Goal: Task Accomplishment & Management: Complete application form

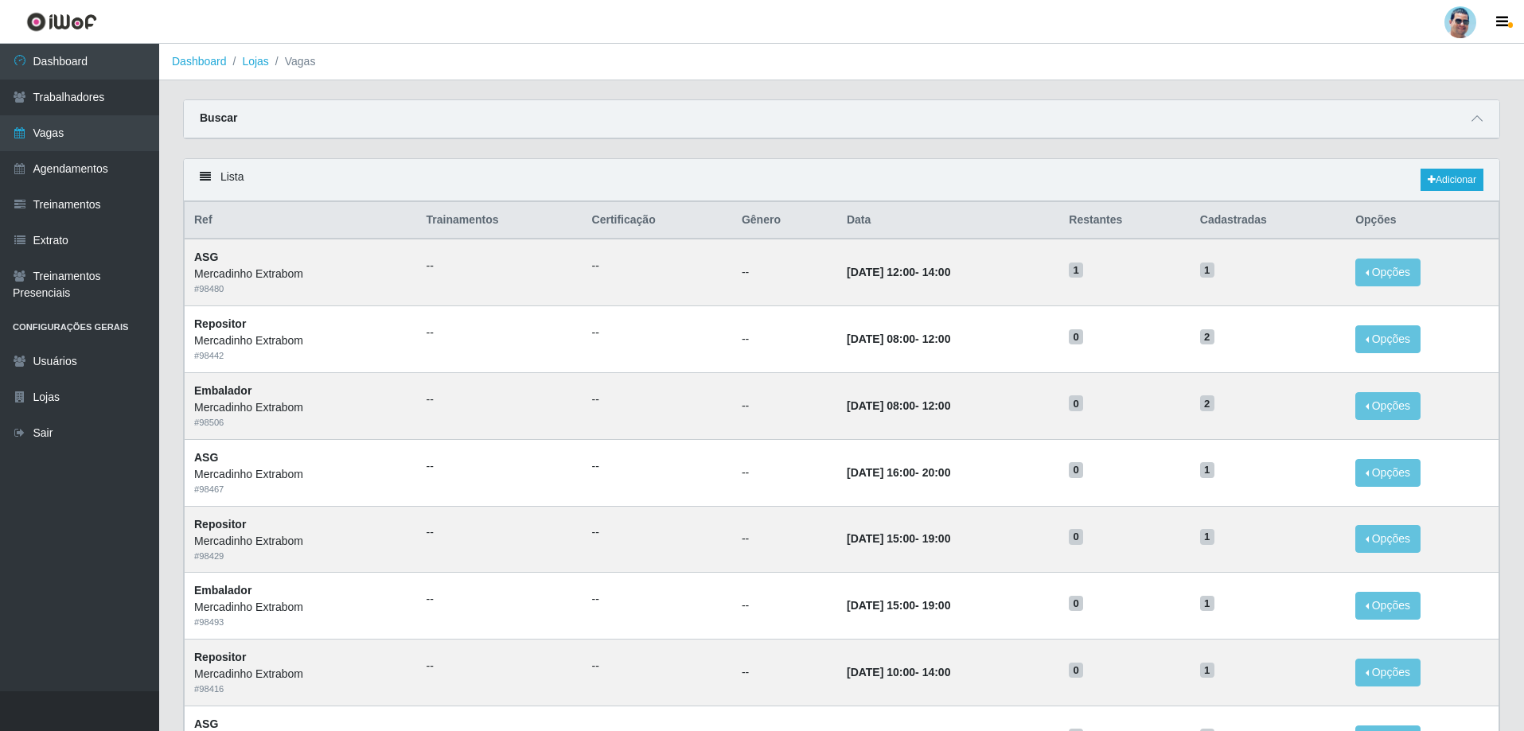
click at [76, 41] on link at bounding box center [61, 22] width 123 height 44
click at [82, 69] on link "Dashboard" at bounding box center [79, 62] width 159 height 36
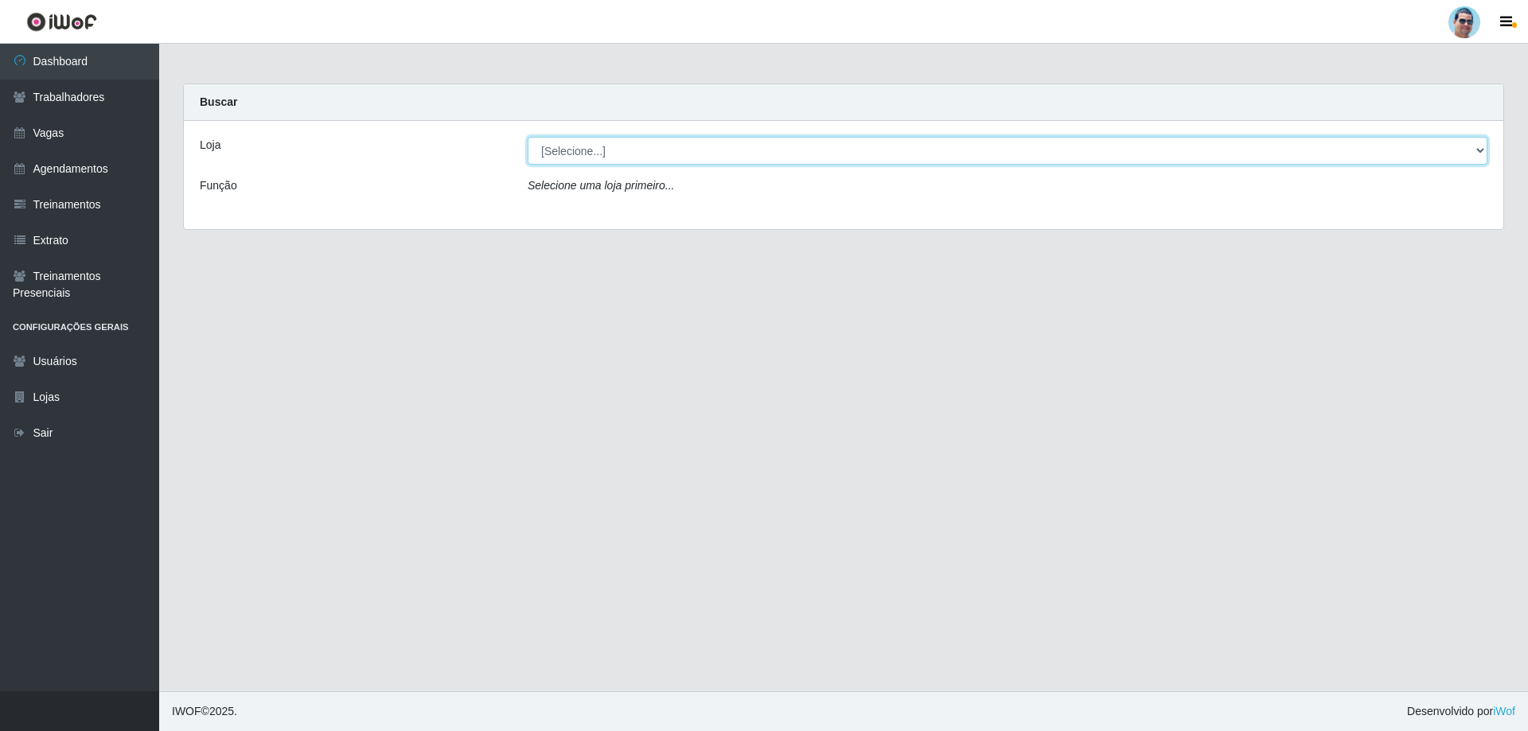
click at [555, 152] on select "[Selecione...] Mercadinho Extrabom" at bounding box center [1008, 151] width 960 height 28
select select "175"
click at [528, 137] on select "[Selecione...] Mercadinho Extrabom" at bounding box center [1008, 151] width 960 height 28
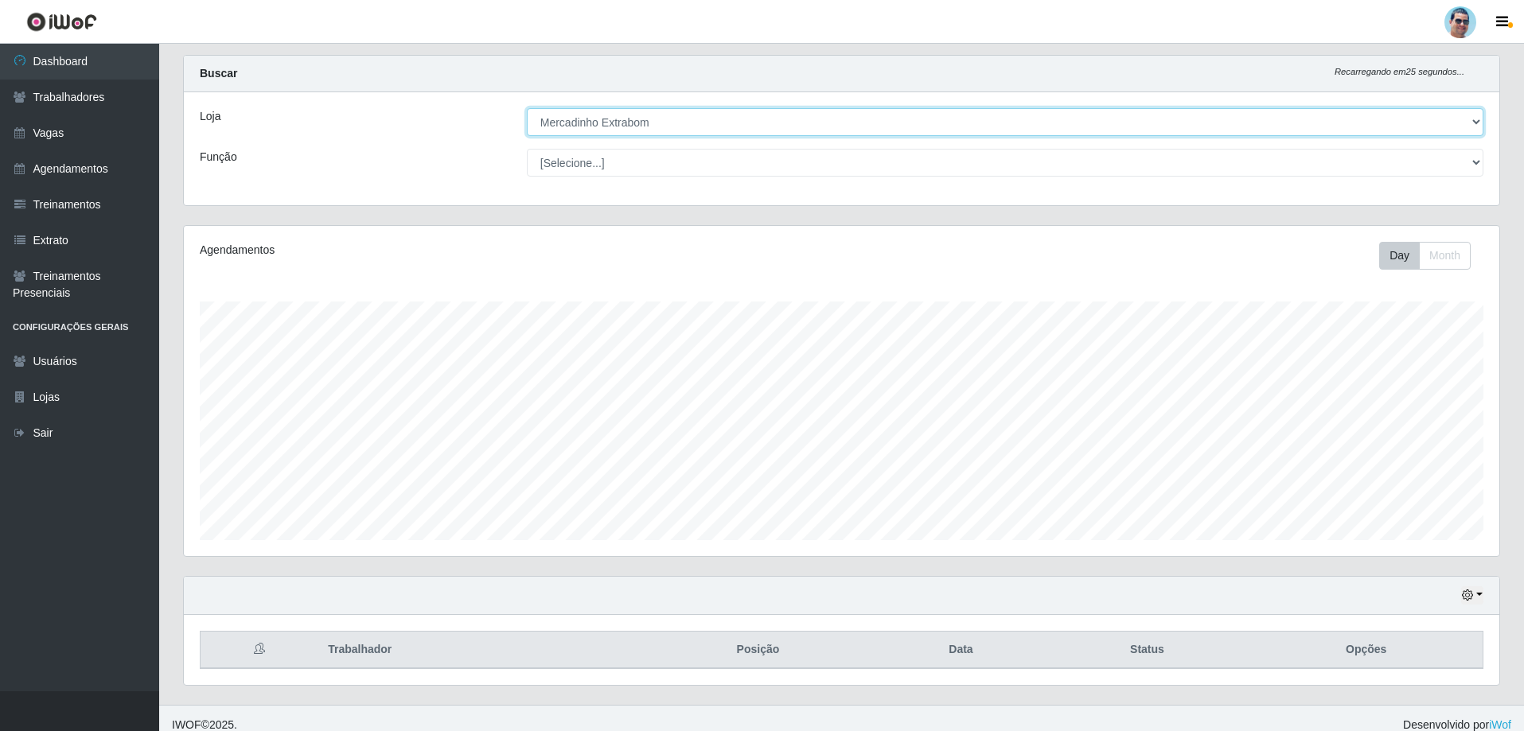
scroll to position [42, 0]
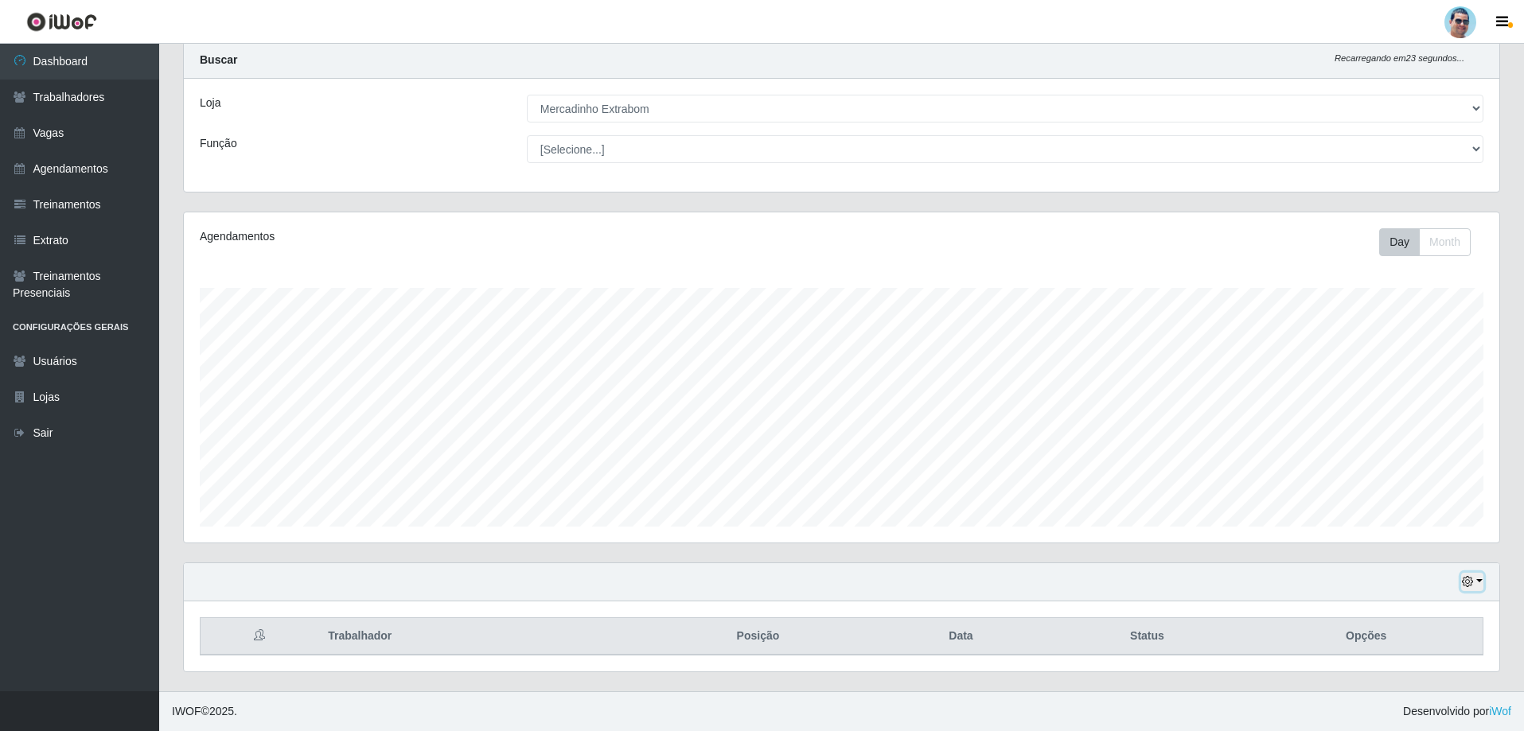
click at [1461, 581] on button "button" at bounding box center [1472, 582] width 22 height 18
click at [1410, 525] on button "1 Semana" at bounding box center [1420, 522] width 126 height 33
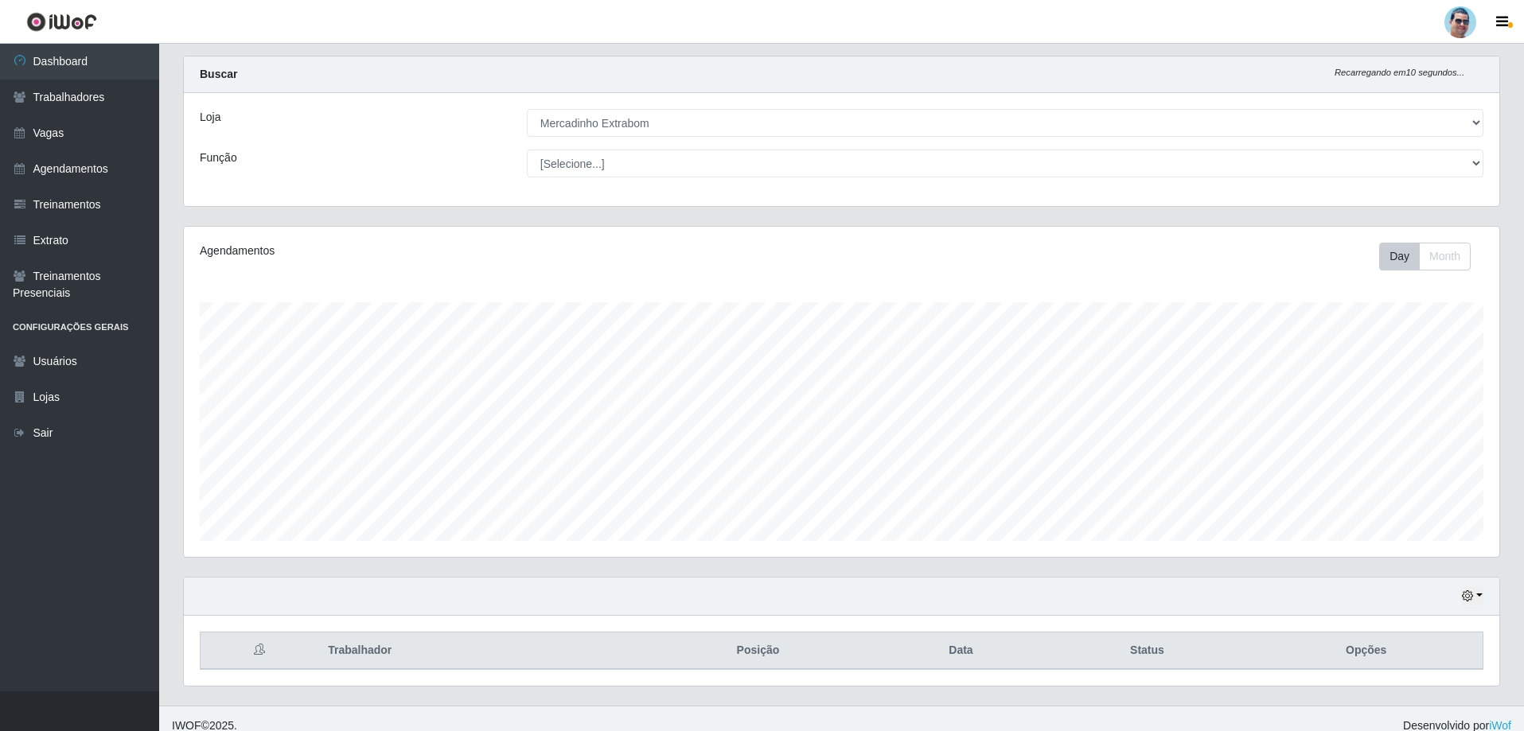
scroll to position [42, 0]
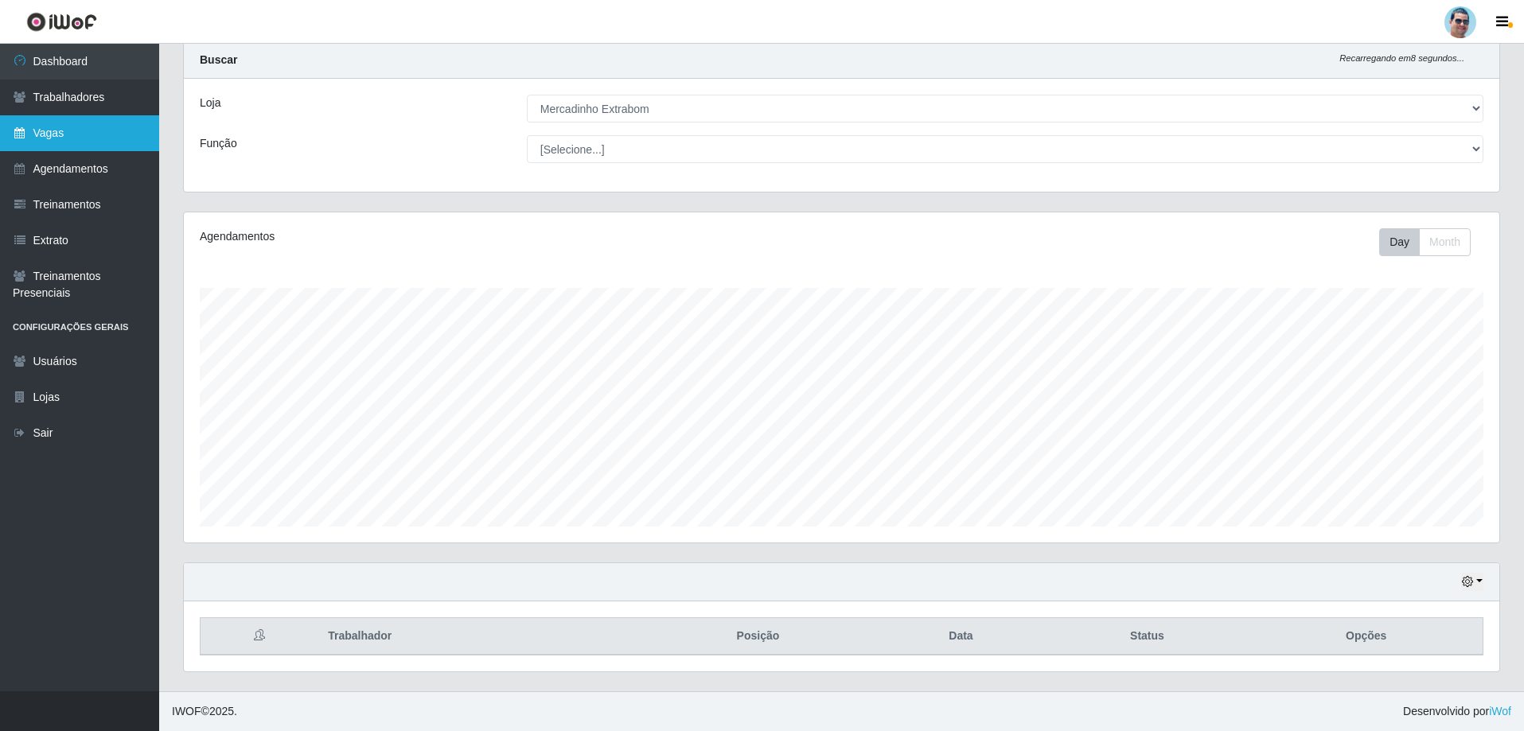
click at [80, 138] on link "Vagas" at bounding box center [79, 133] width 159 height 36
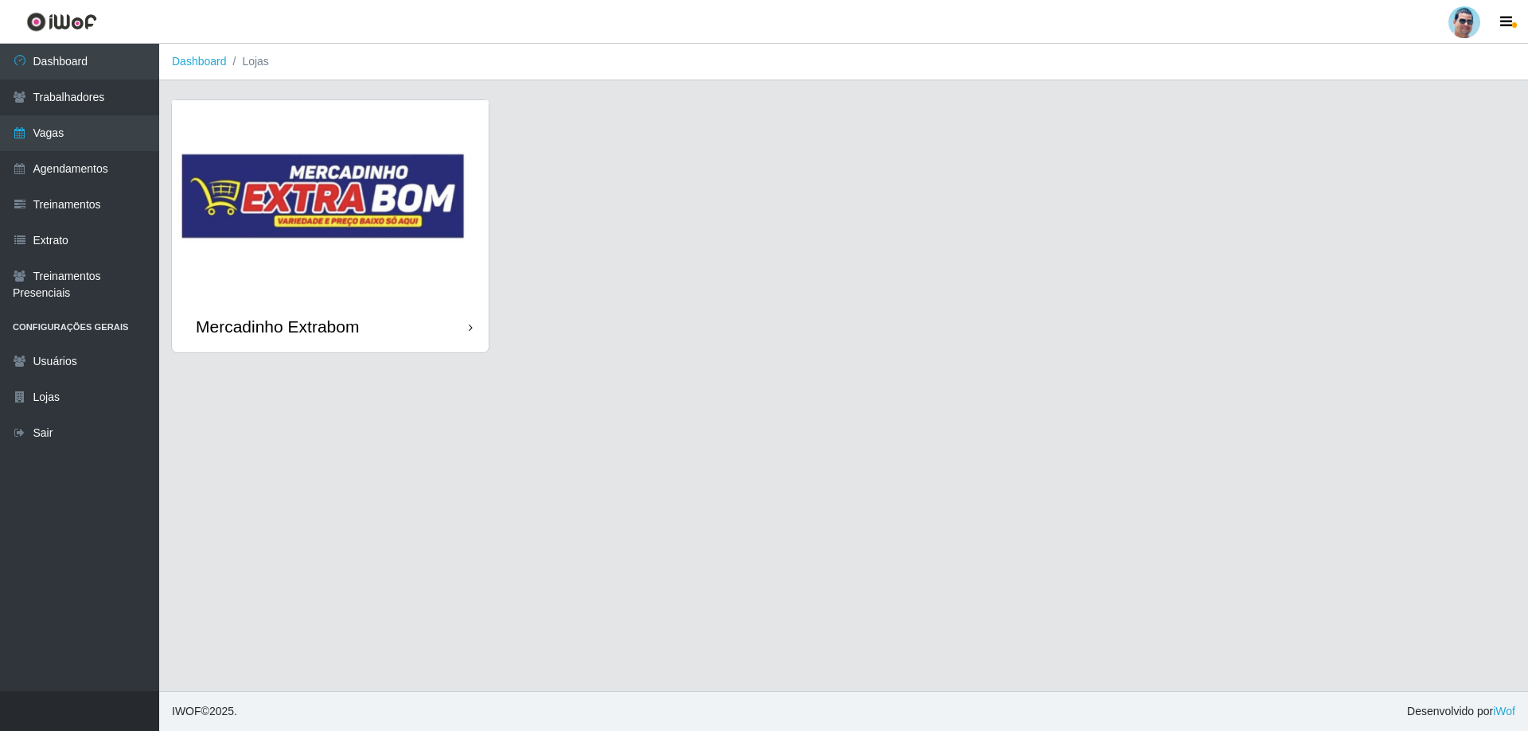
click at [442, 322] on div "Mercadinho Extrabom" at bounding box center [330, 327] width 317 height 52
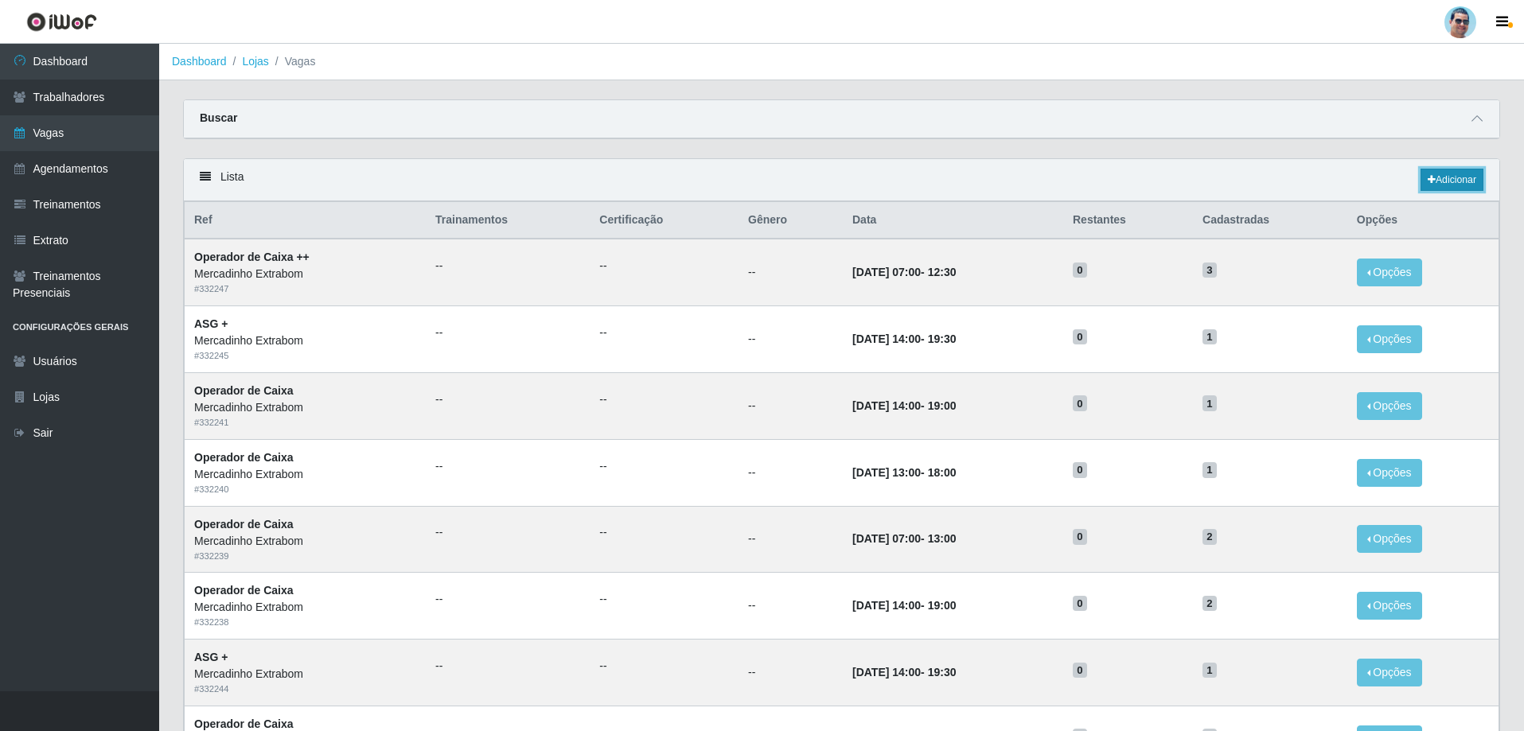
click at [1470, 175] on link "Adicionar" at bounding box center [1451, 180] width 63 height 22
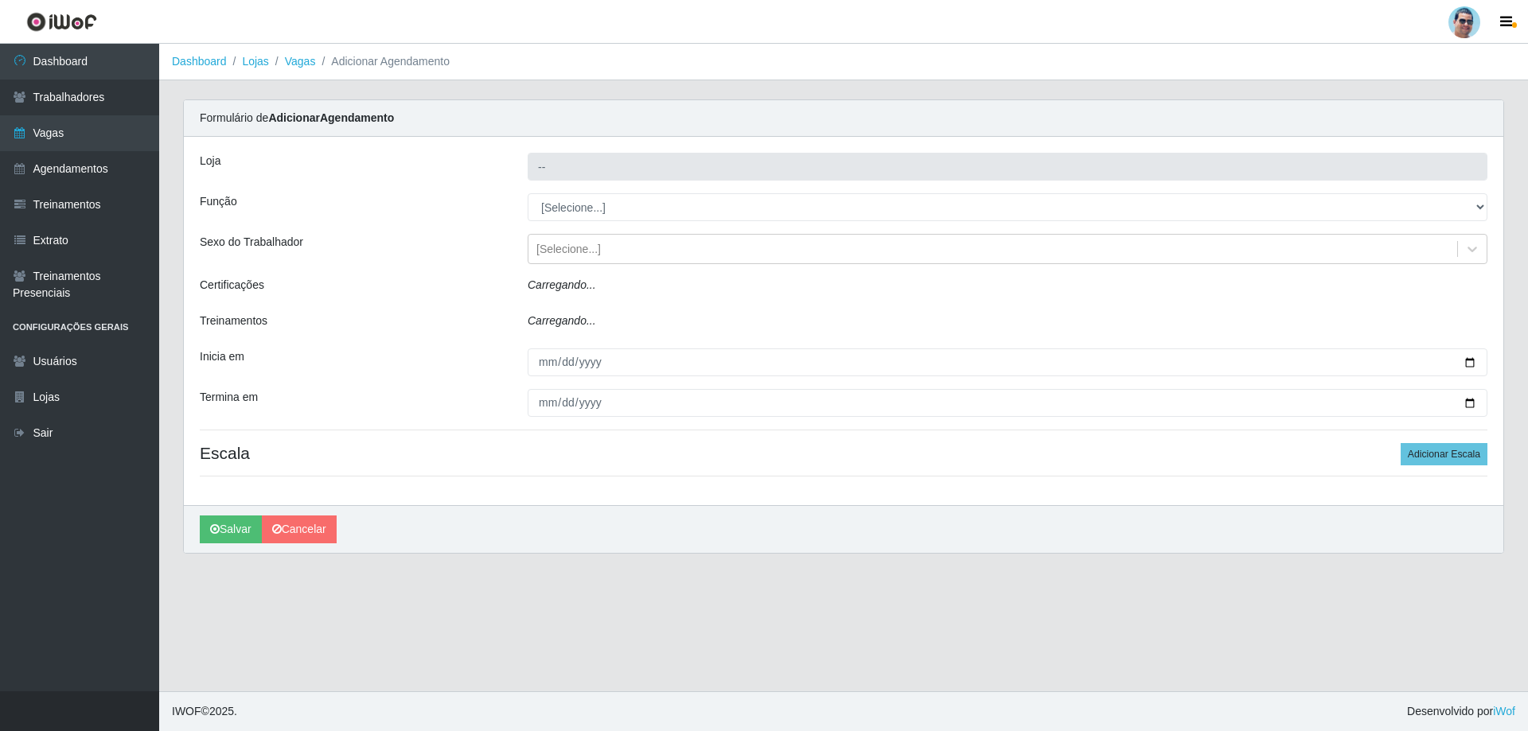
type input "Mercadinho Extrabom"
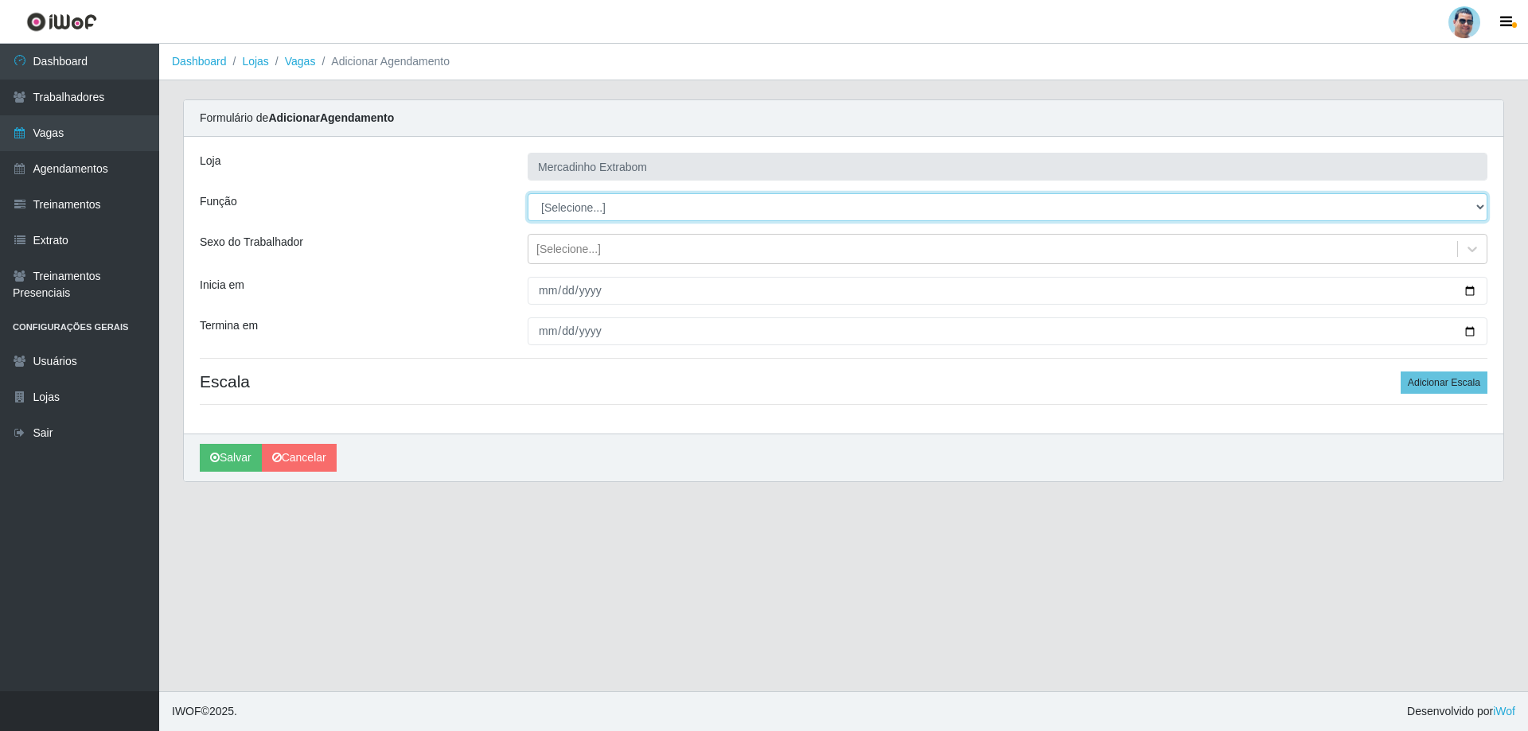
click at [572, 214] on select "[Selecione...] ASG ASG + ASG ++ Balconista Balconista + Balconista ++ Carregado…" at bounding box center [1008, 207] width 960 height 28
select select "79"
click at [528, 193] on select "[Selecione...] ASG ASG + ASG ++ Balconista Balconista + Balconista ++ Carregado…" at bounding box center [1008, 207] width 960 height 28
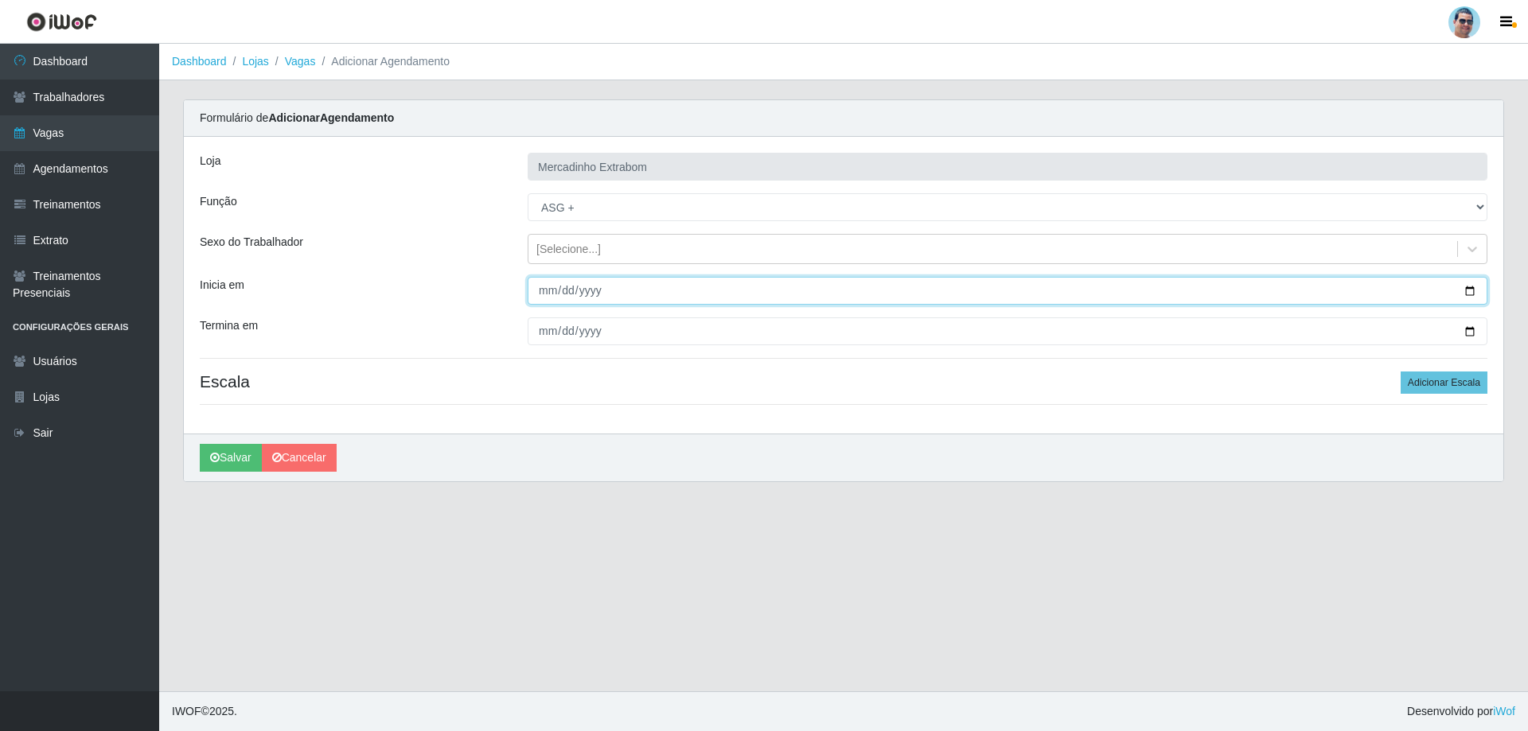
click at [547, 298] on input "Inicia em" at bounding box center [1008, 291] width 960 height 28
type input "[DATE]"
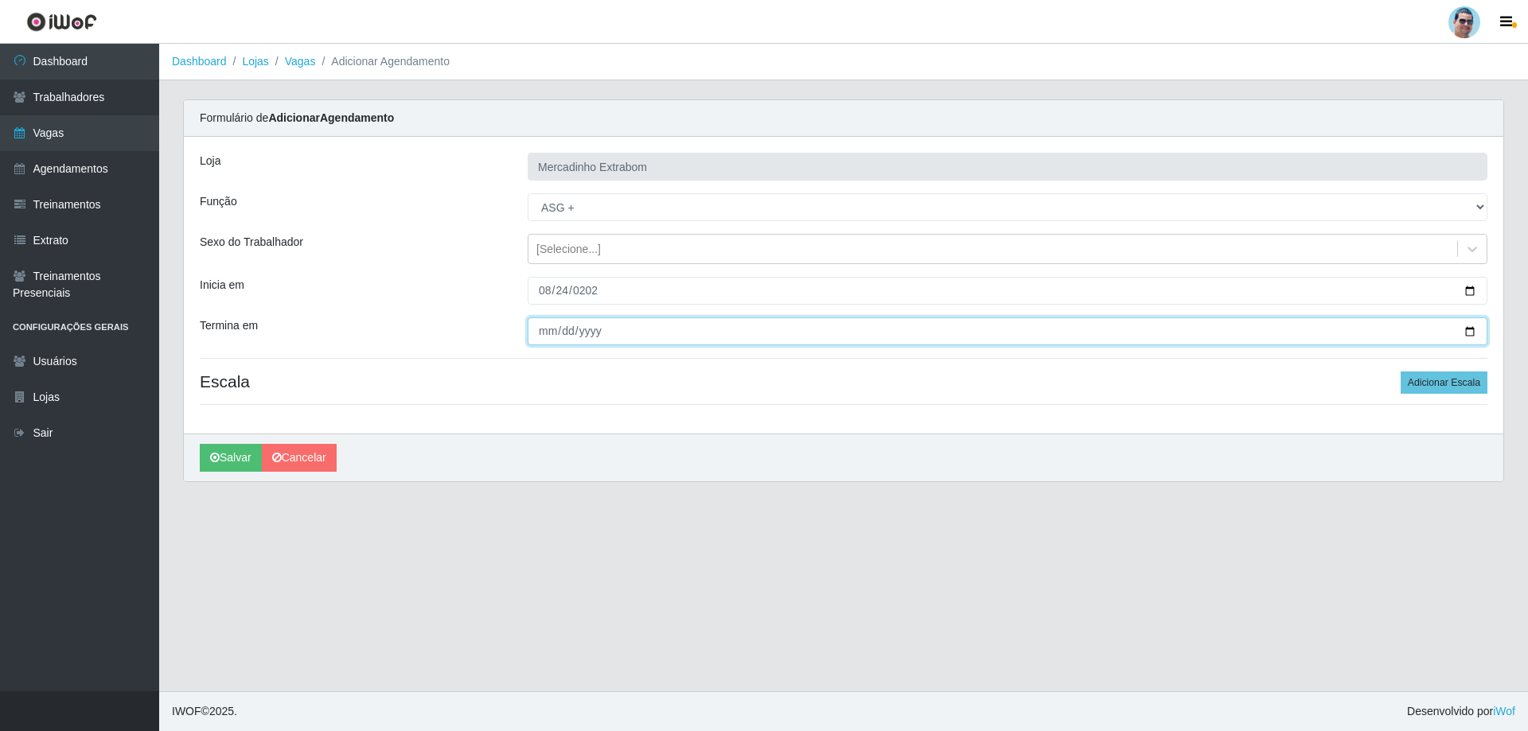
click at [551, 331] on input "Termina em" at bounding box center [1008, 332] width 960 height 28
type input "[DATE]"
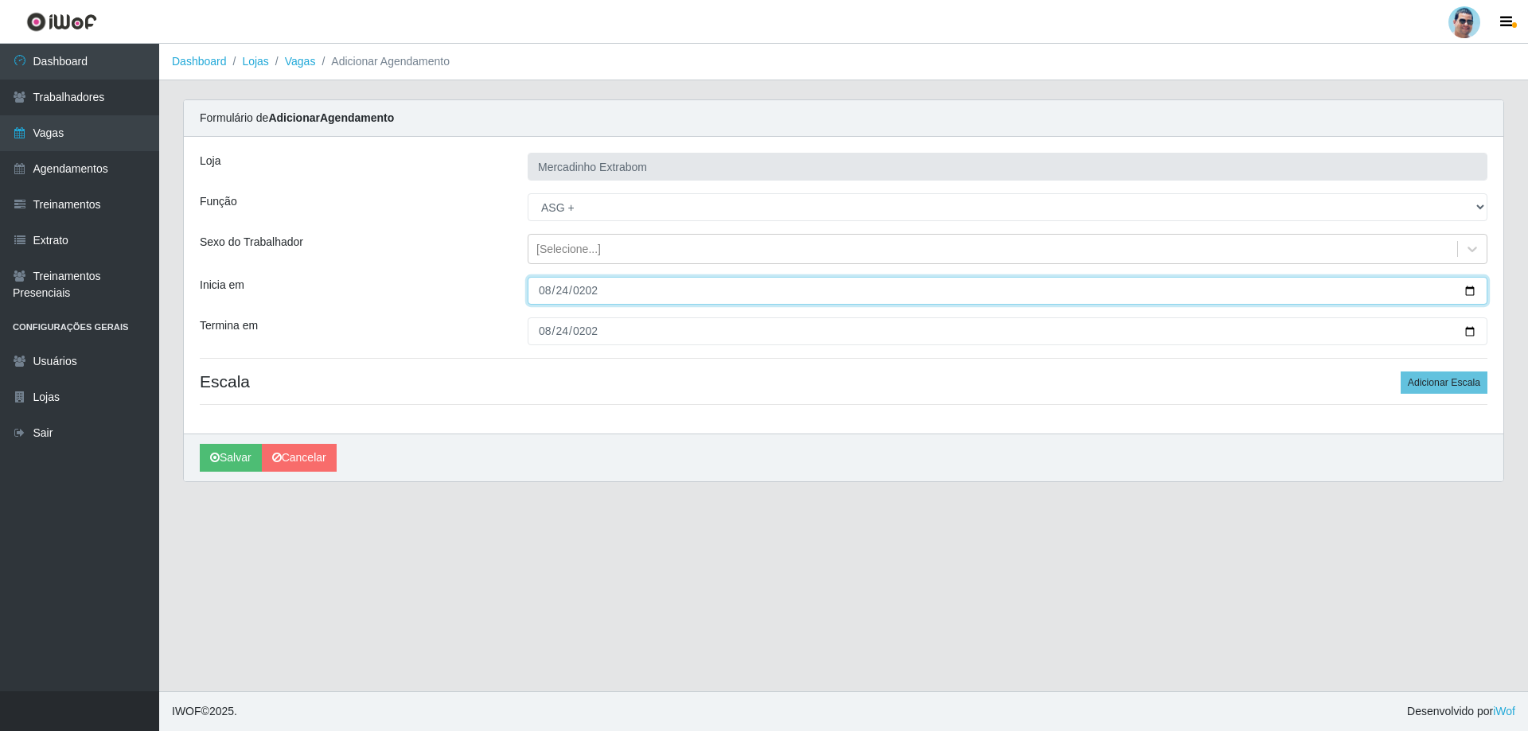
click at [550, 294] on input "[DATE]" at bounding box center [1008, 291] width 960 height 28
type input "[DATE]"
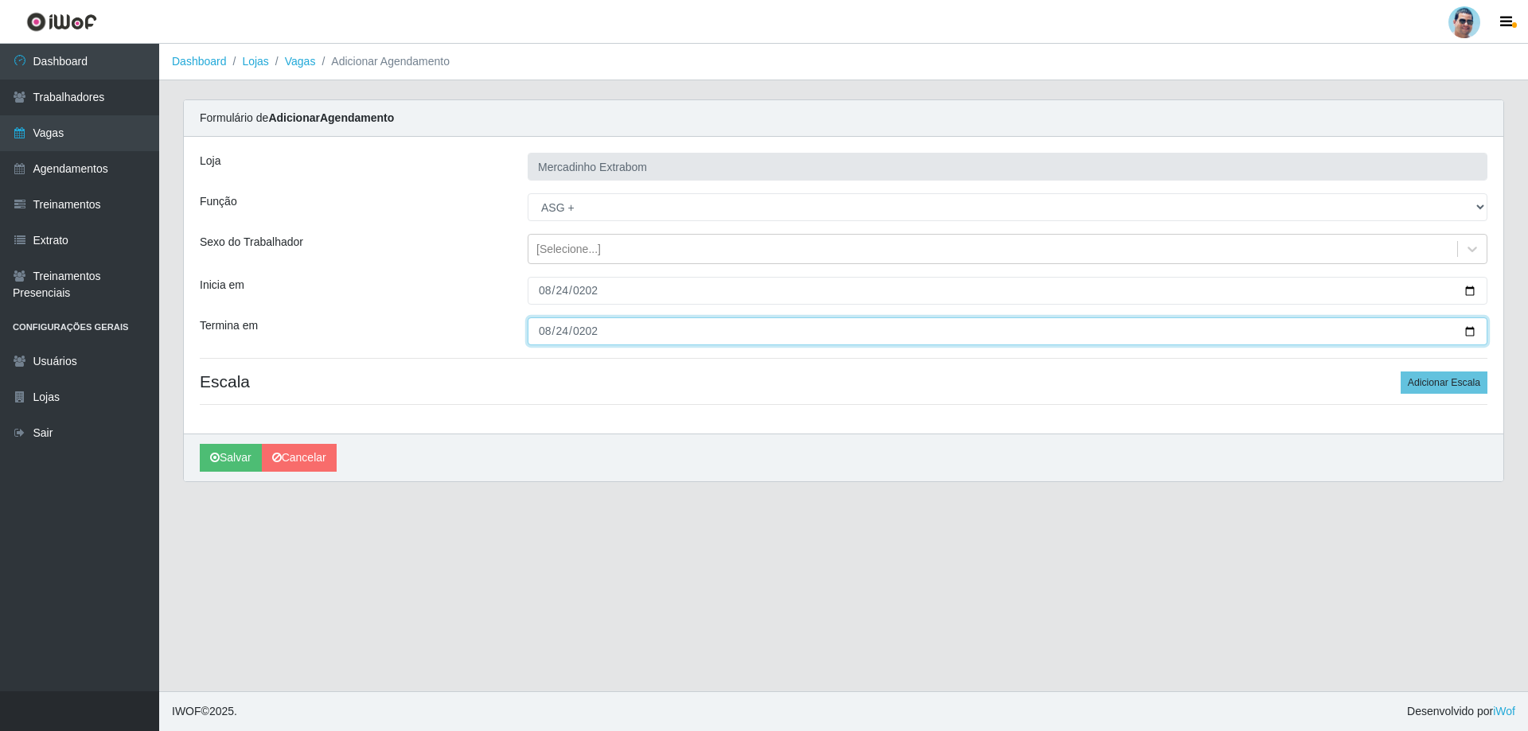
click at [544, 327] on input "[DATE]" at bounding box center [1008, 332] width 960 height 28
type input "[DATE]"
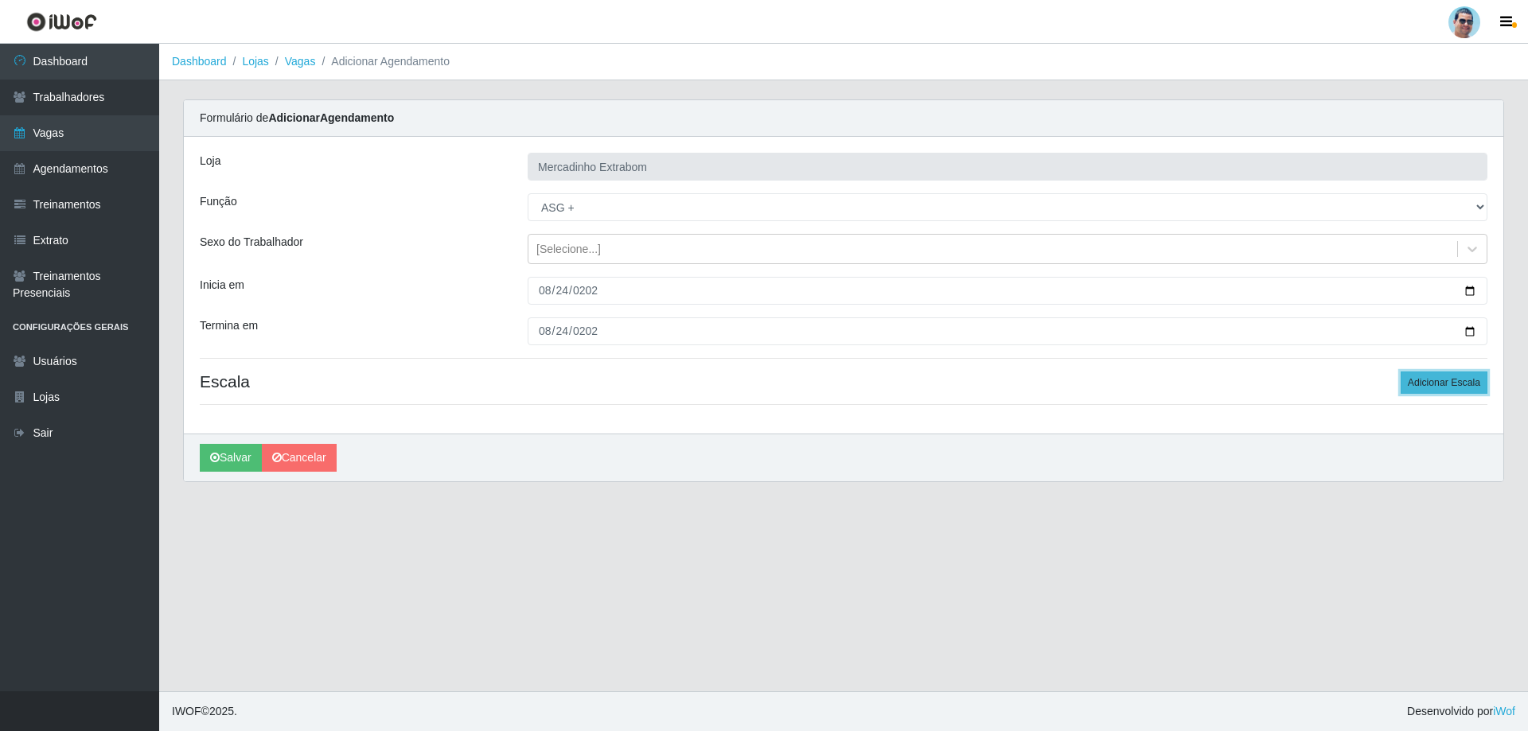
click at [1446, 376] on button "Adicionar Escala" at bounding box center [1444, 383] width 87 height 22
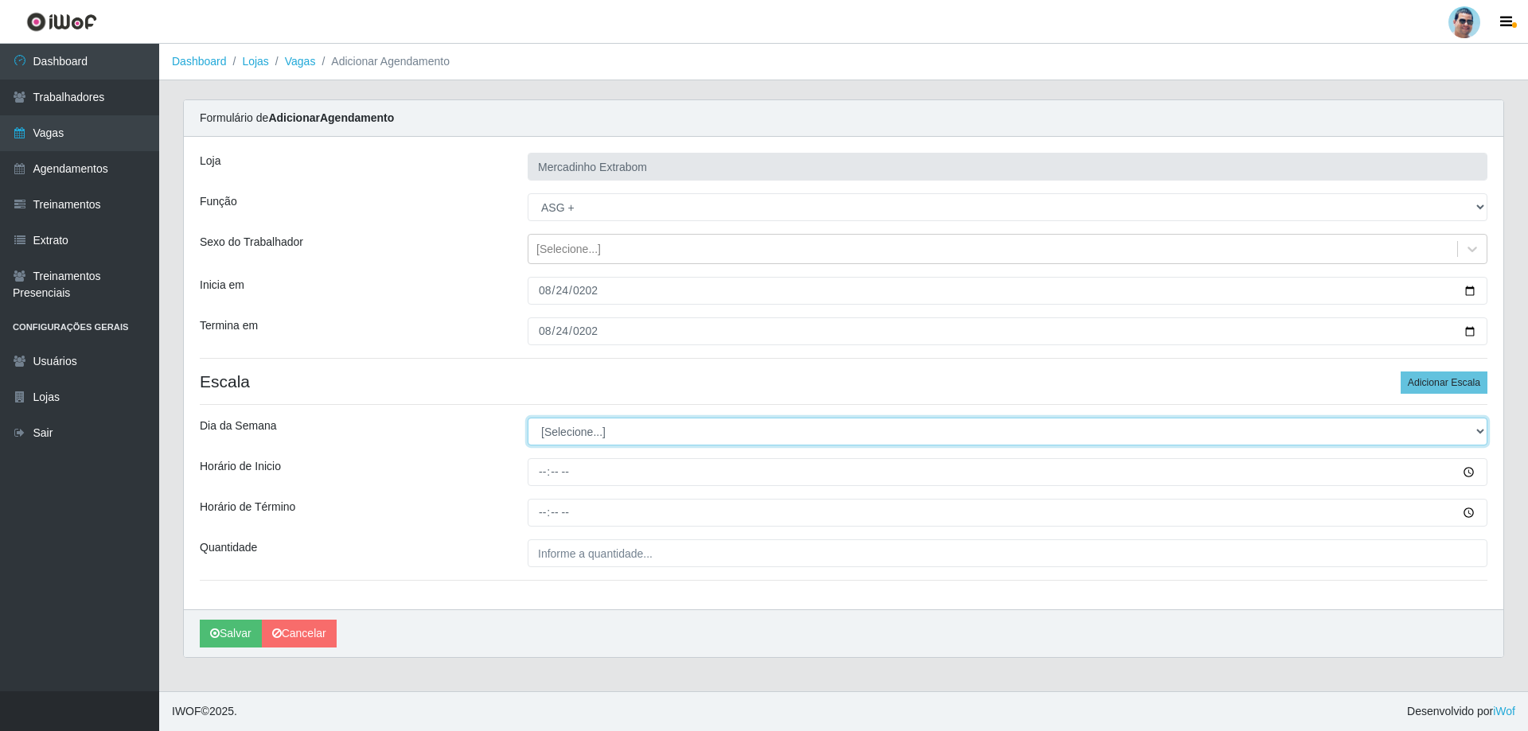
click at [585, 438] on select "[Selecione...] Segunda Terça Quarta Quinta Sexta Sábado Domingo" at bounding box center [1008, 432] width 960 height 28
select select "1"
click at [528, 418] on select "[Selecione...] Segunda Terça Quarta Quinta Sexta Sábado Domingo" at bounding box center [1008, 432] width 960 height 28
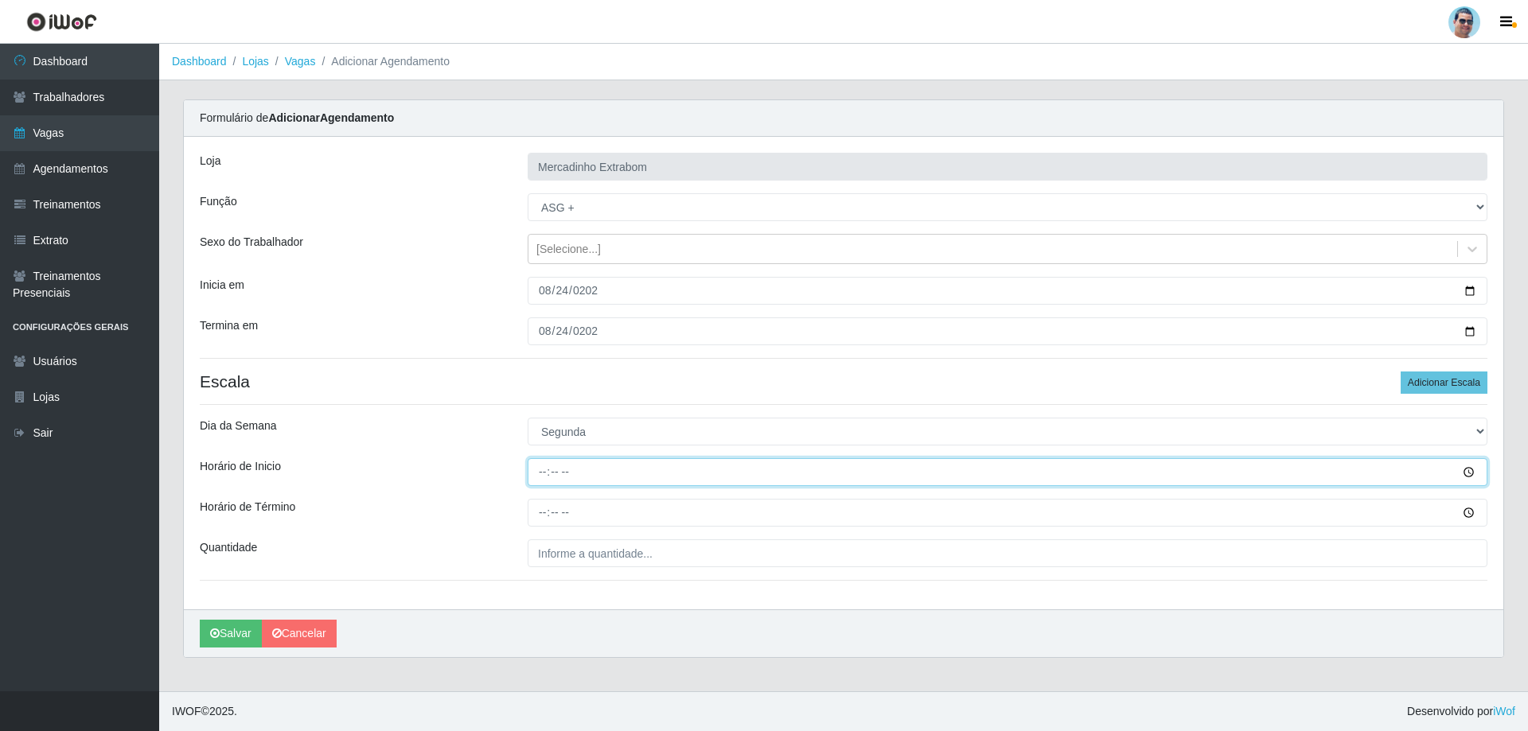
click at [545, 474] on input "Horário de Inicio" at bounding box center [1008, 472] width 960 height 28
type input "08:00"
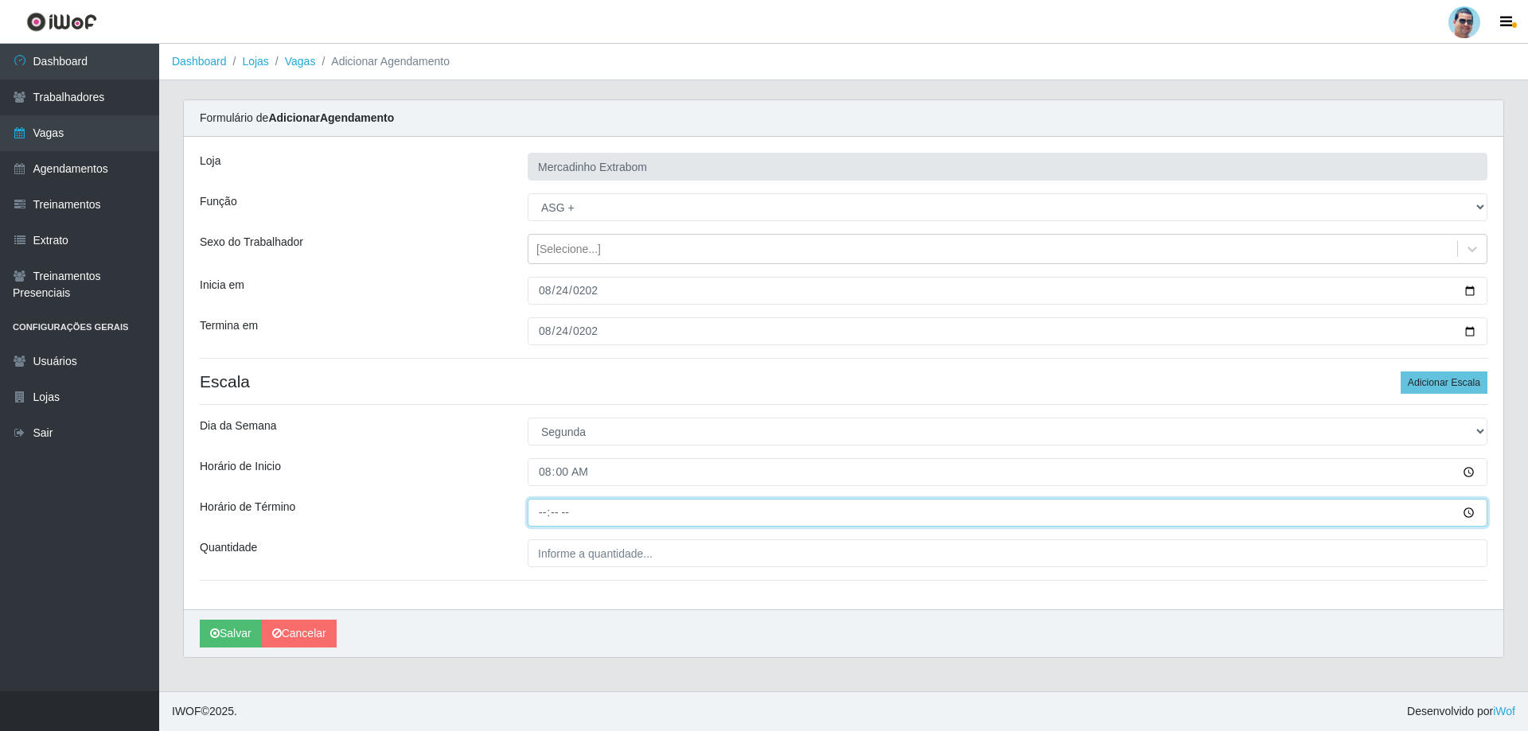
click at [535, 509] on input "Horário de Término" at bounding box center [1008, 513] width 960 height 28
click at [543, 508] on input "13:00" at bounding box center [1008, 513] width 960 height 28
type input "12:00"
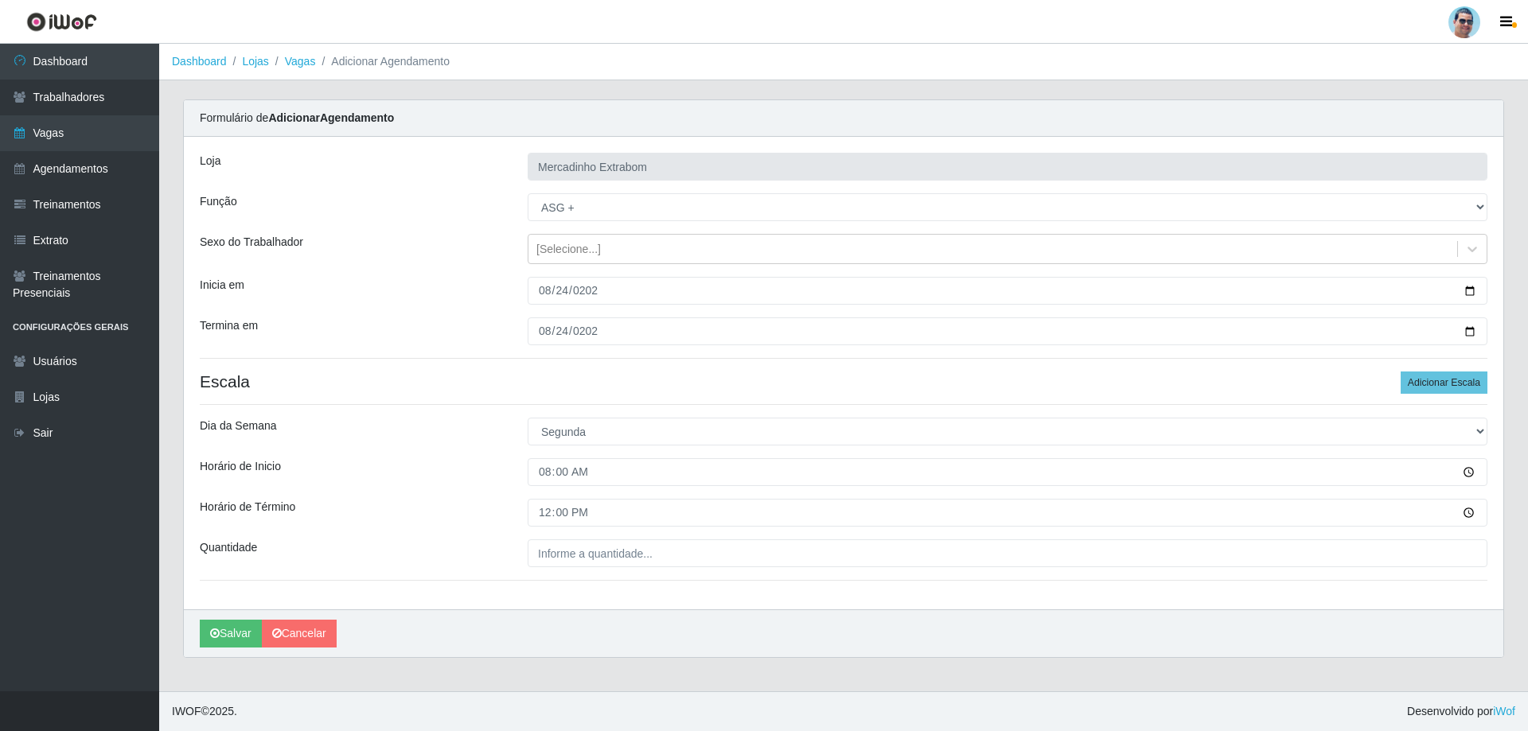
click at [626, 532] on div "[PERSON_NAME] Extrabom Função [Selecione...] ASG ASG + ASG ++ Balconista Balcon…" at bounding box center [843, 373] width 1319 height 473
click at [611, 560] on input "___" at bounding box center [1008, 554] width 960 height 28
type input "01_"
click at [1420, 367] on div "[PERSON_NAME] Extrabom Função [Selecione...] ASG ASG + ASG ++ Balconista Balcon…" at bounding box center [843, 373] width 1319 height 473
click at [1420, 380] on button "Adicionar Escala" at bounding box center [1444, 383] width 87 height 22
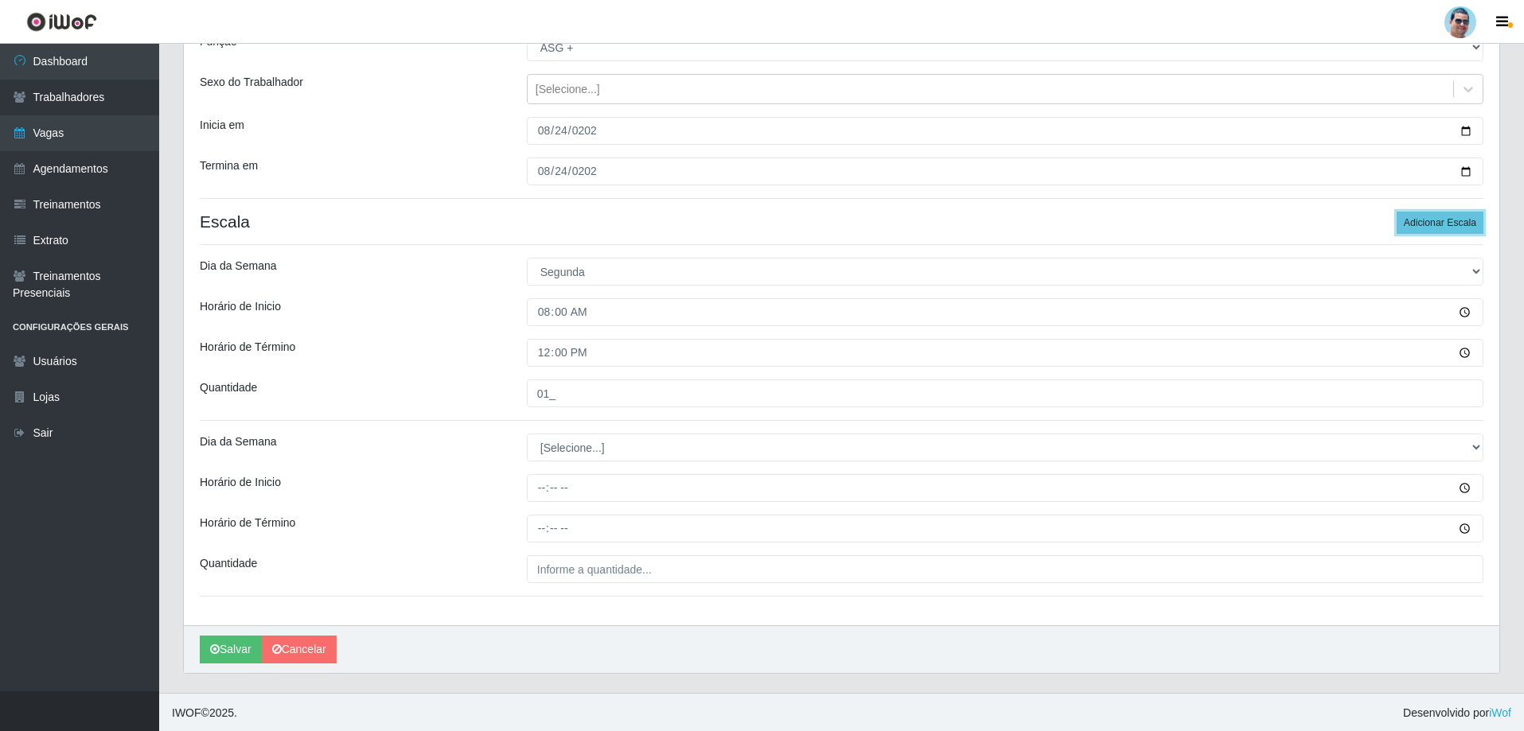
scroll to position [162, 0]
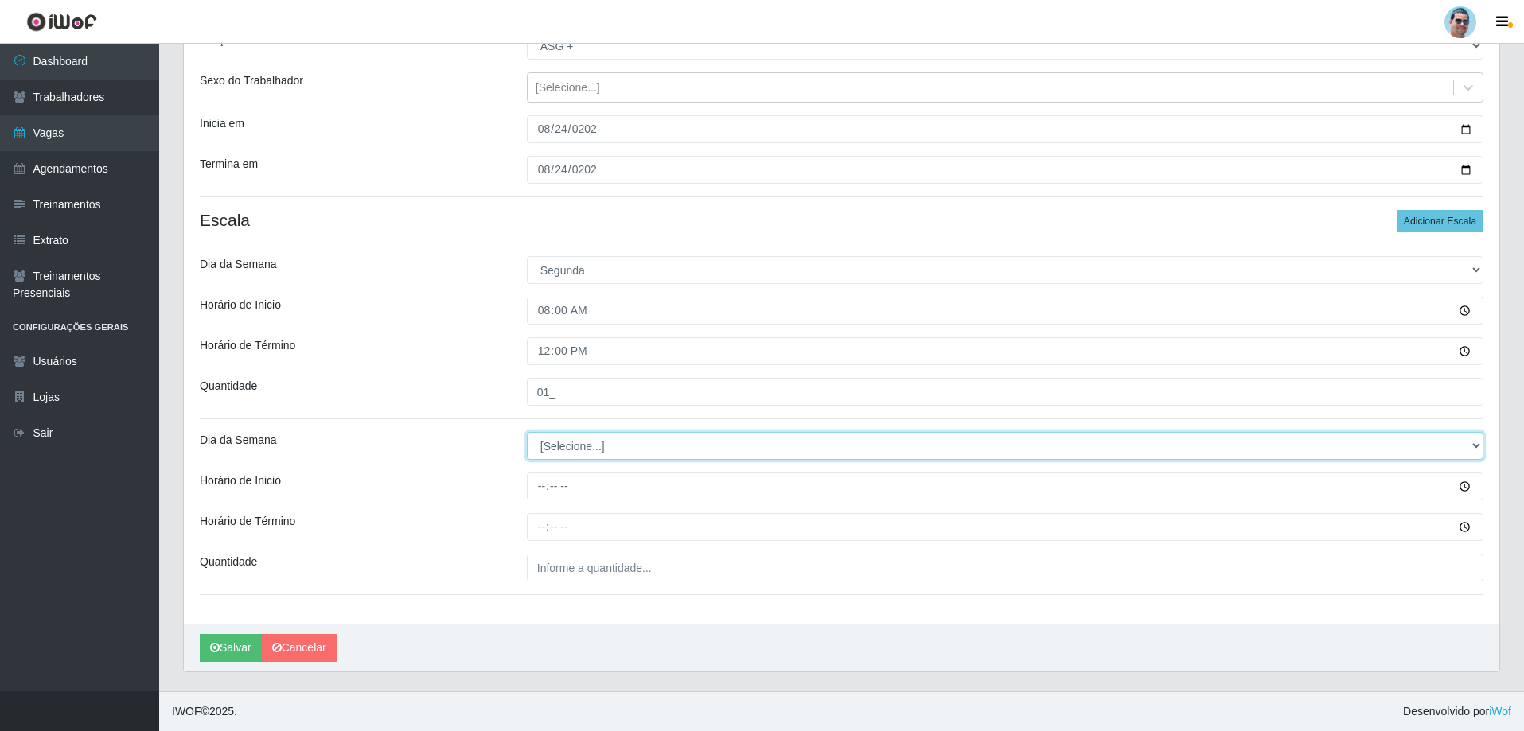
click at [546, 440] on select "[Selecione...] Segunda Terça Quarta Quinta Sexta Sábado Domingo" at bounding box center [1005, 446] width 957 height 28
click at [527, 432] on select "[Selecione...] Segunda Terça Quarta Quinta Sexta Sábado Domingo" at bounding box center [1005, 446] width 957 height 28
click at [572, 458] on select "[Selecione...] Segunda Terça Quarta Quinta Sexta Sábado Domingo" at bounding box center [1005, 446] width 957 height 28
select select "1"
click at [527, 432] on select "[Selecione...] Segunda Terça Quarta Quinta Sexta Sábado Domingo" at bounding box center [1005, 446] width 957 height 28
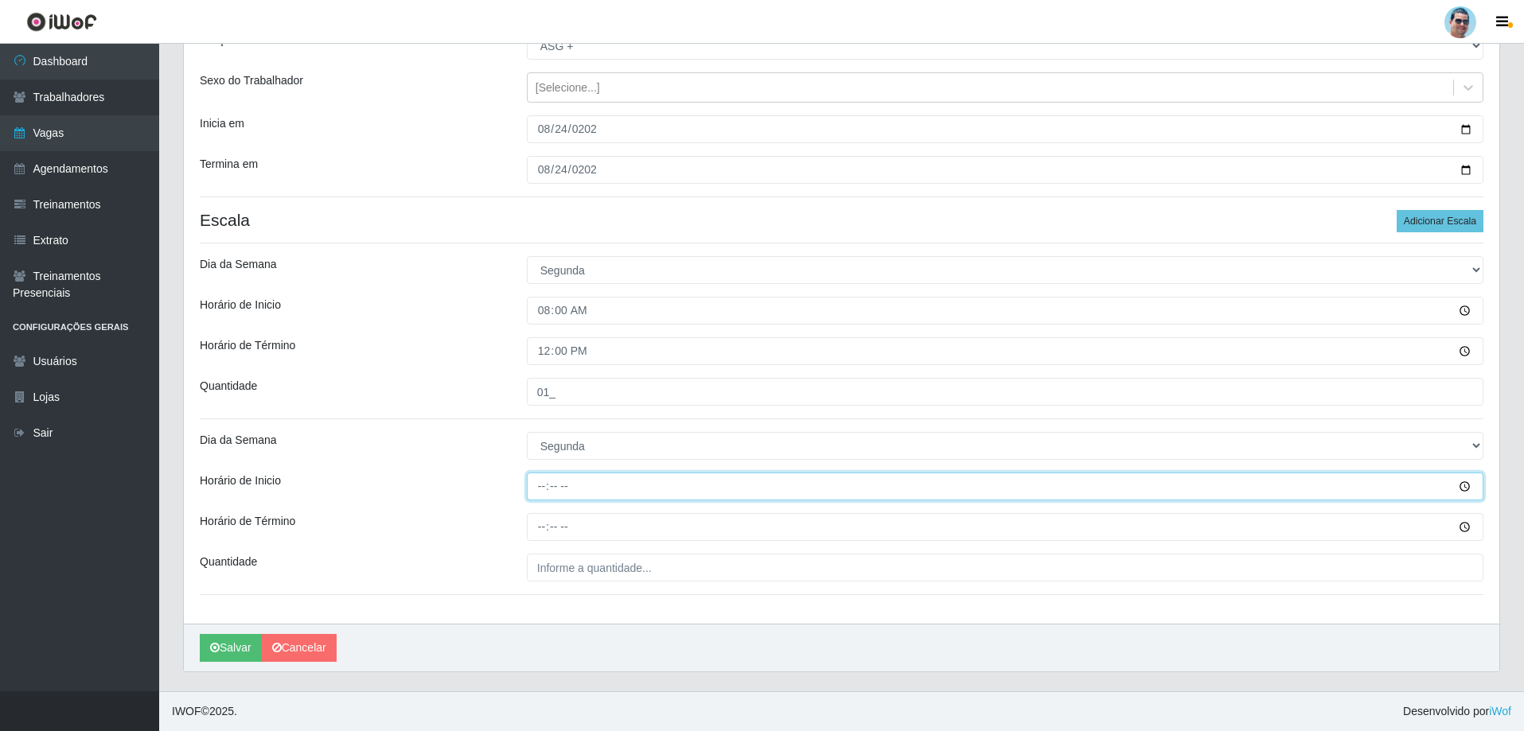
click at [544, 493] on input "Horário de Inicio" at bounding box center [1005, 487] width 957 height 28
type input "15:00"
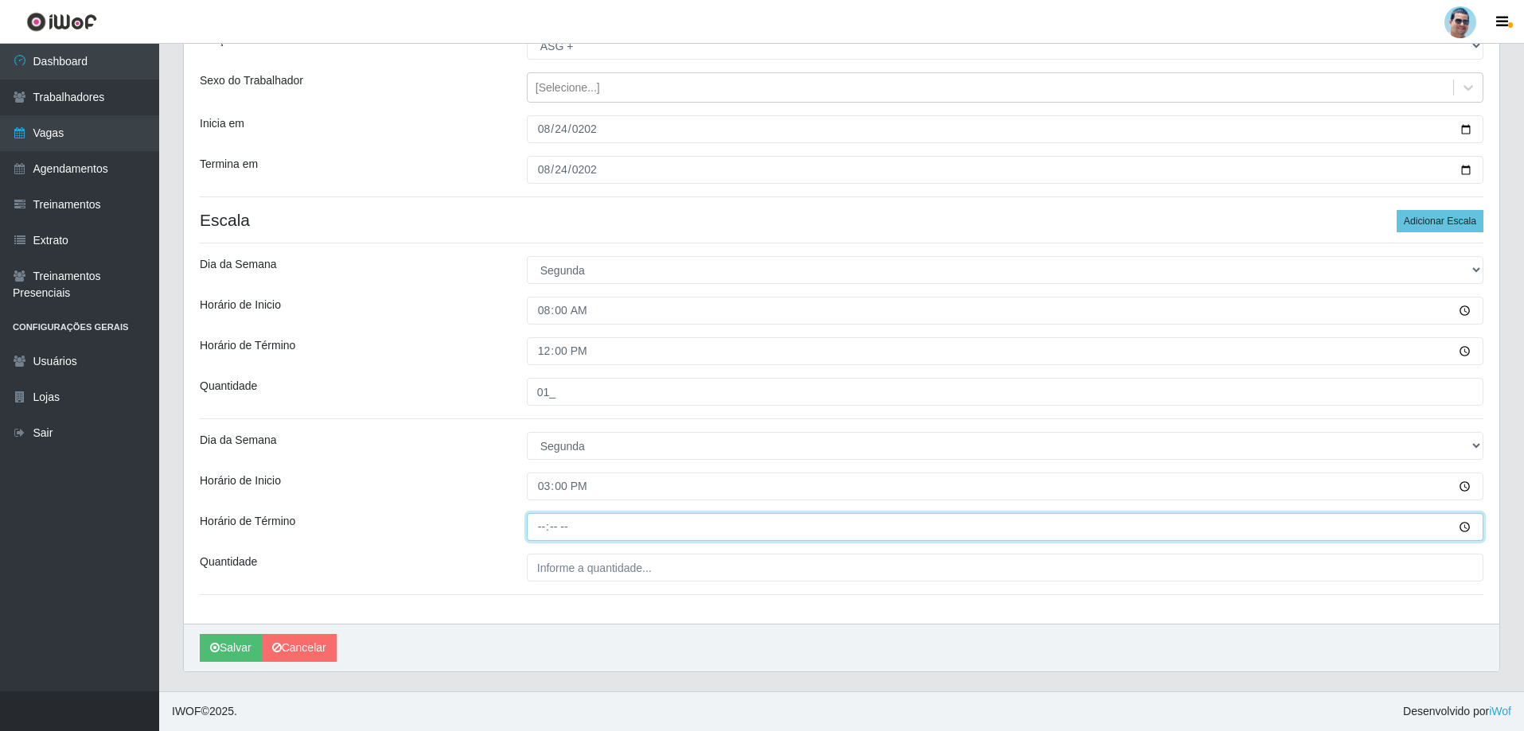
click at [540, 515] on input "Horário de Término" at bounding box center [1005, 527] width 957 height 28
type input "19:30"
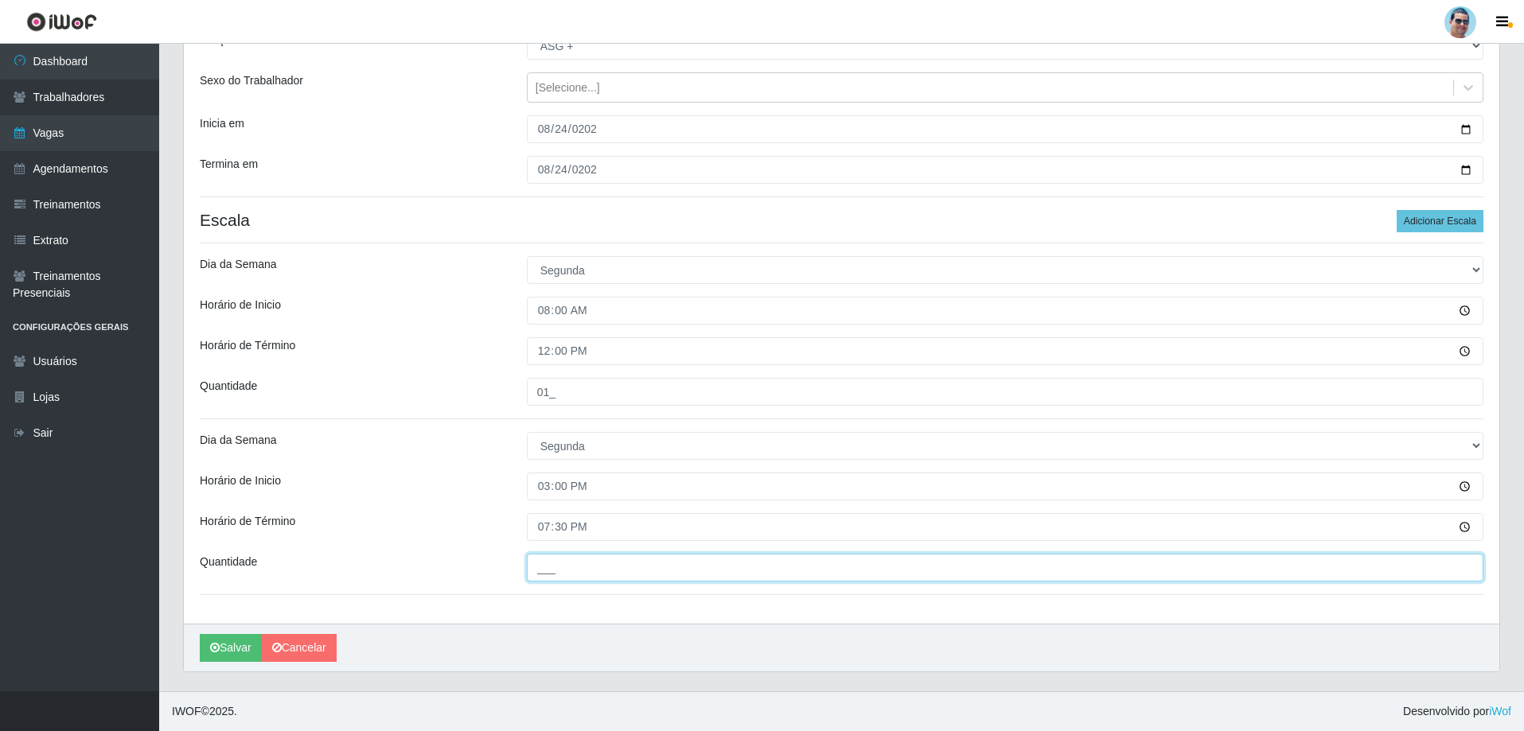
click at [560, 572] on input "___" at bounding box center [1005, 568] width 957 height 28
type input "01_"
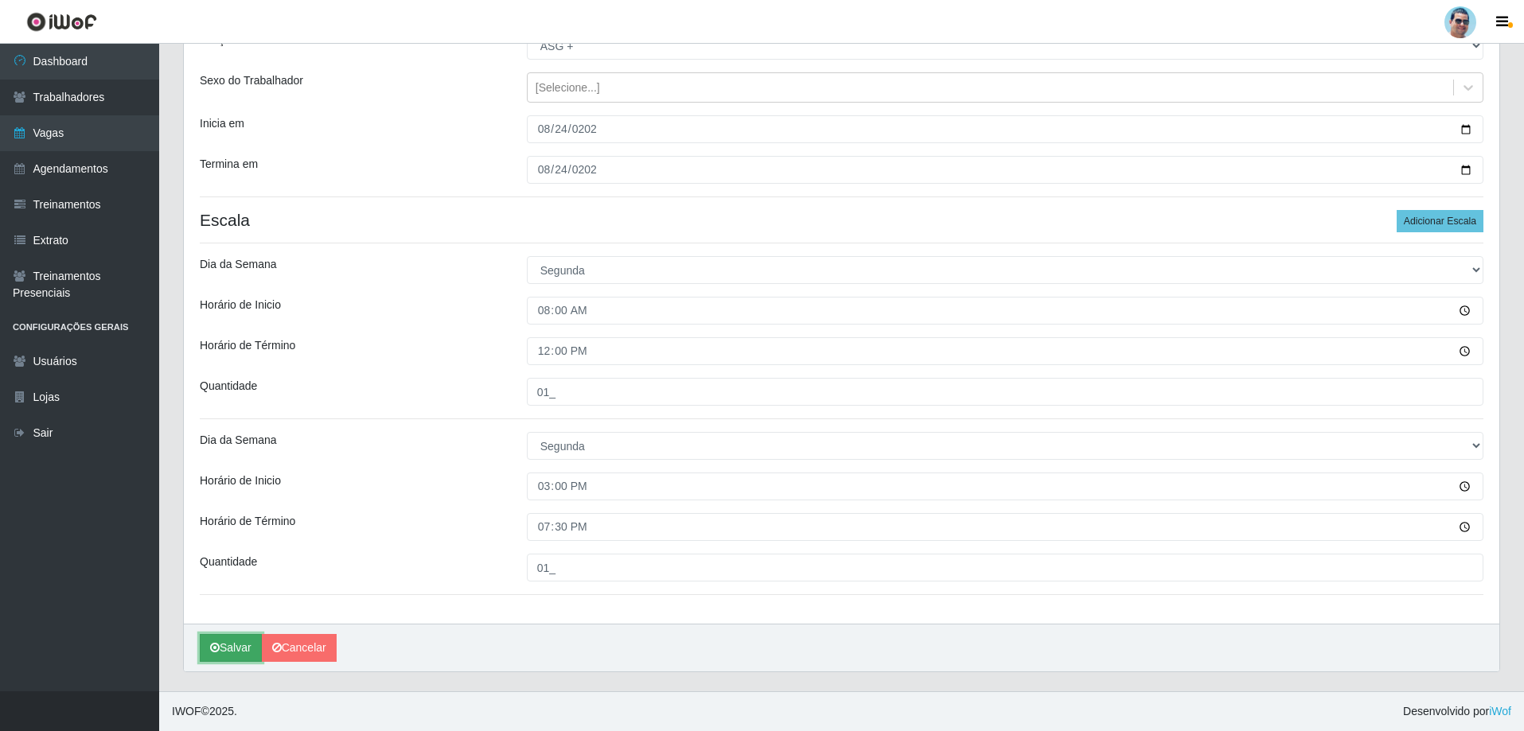
click at [233, 634] on button "Salvar" at bounding box center [231, 648] width 62 height 28
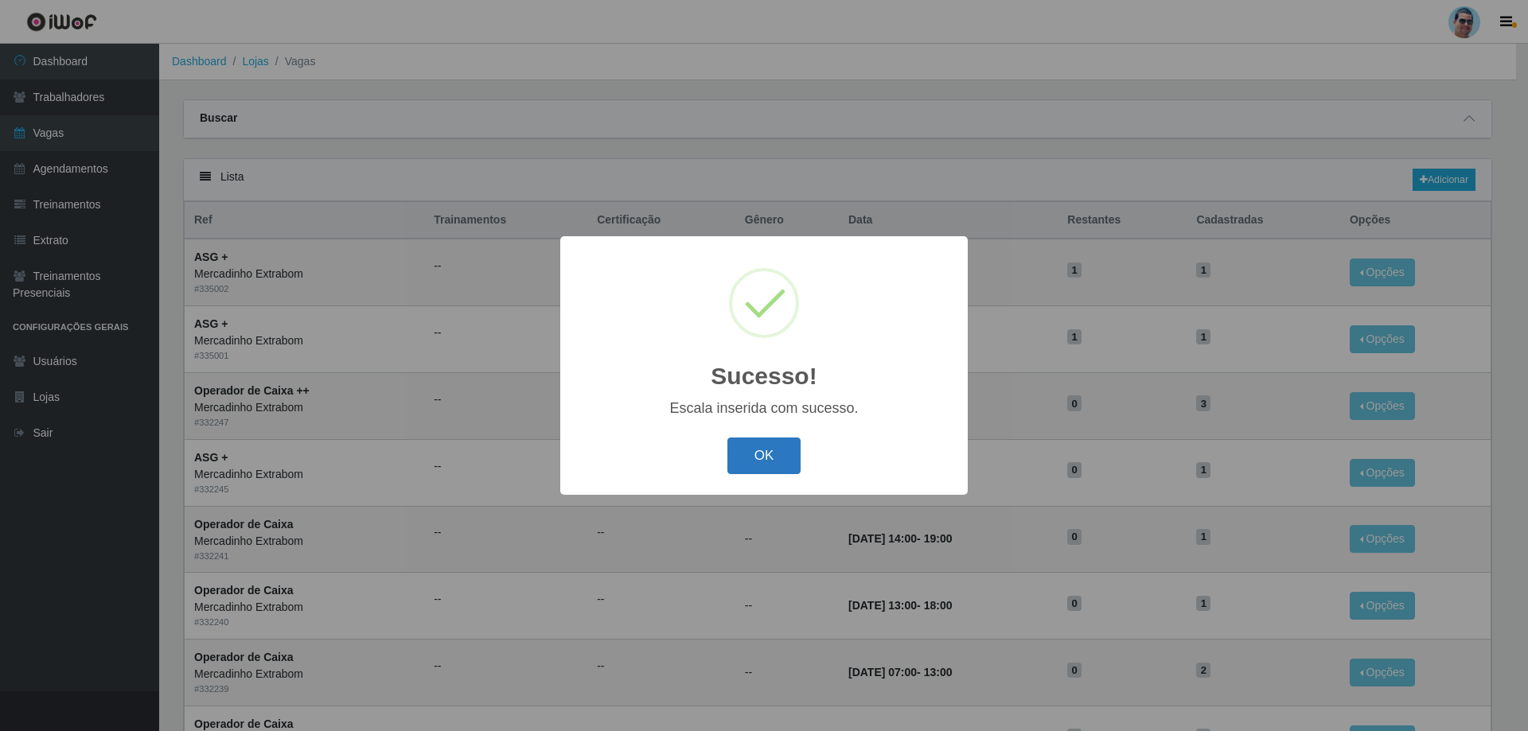
click at [789, 464] on button "OK" at bounding box center [764, 456] width 74 height 37
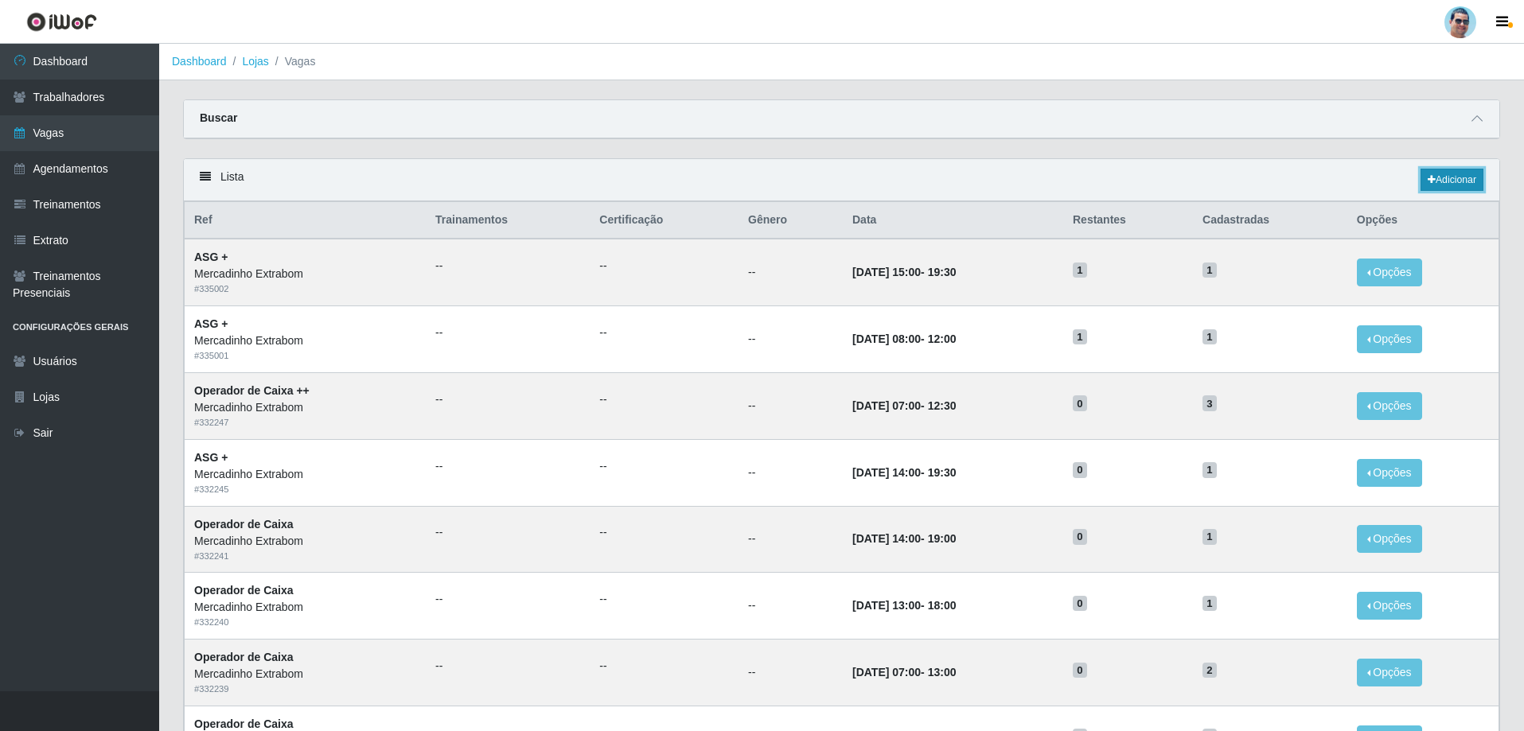
click at [1444, 182] on link "Adicionar" at bounding box center [1451, 180] width 63 height 22
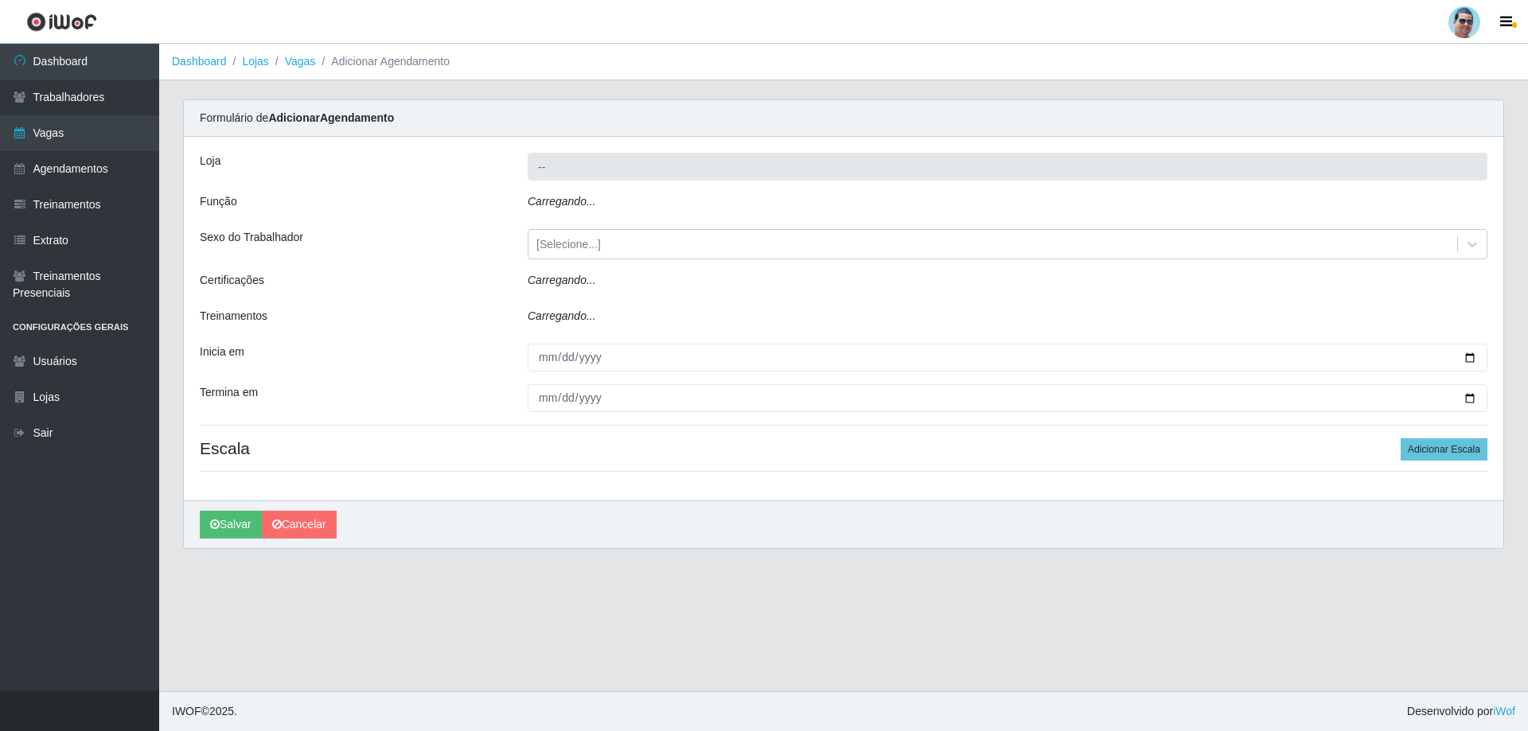
type input "Mercadinho Extrabom"
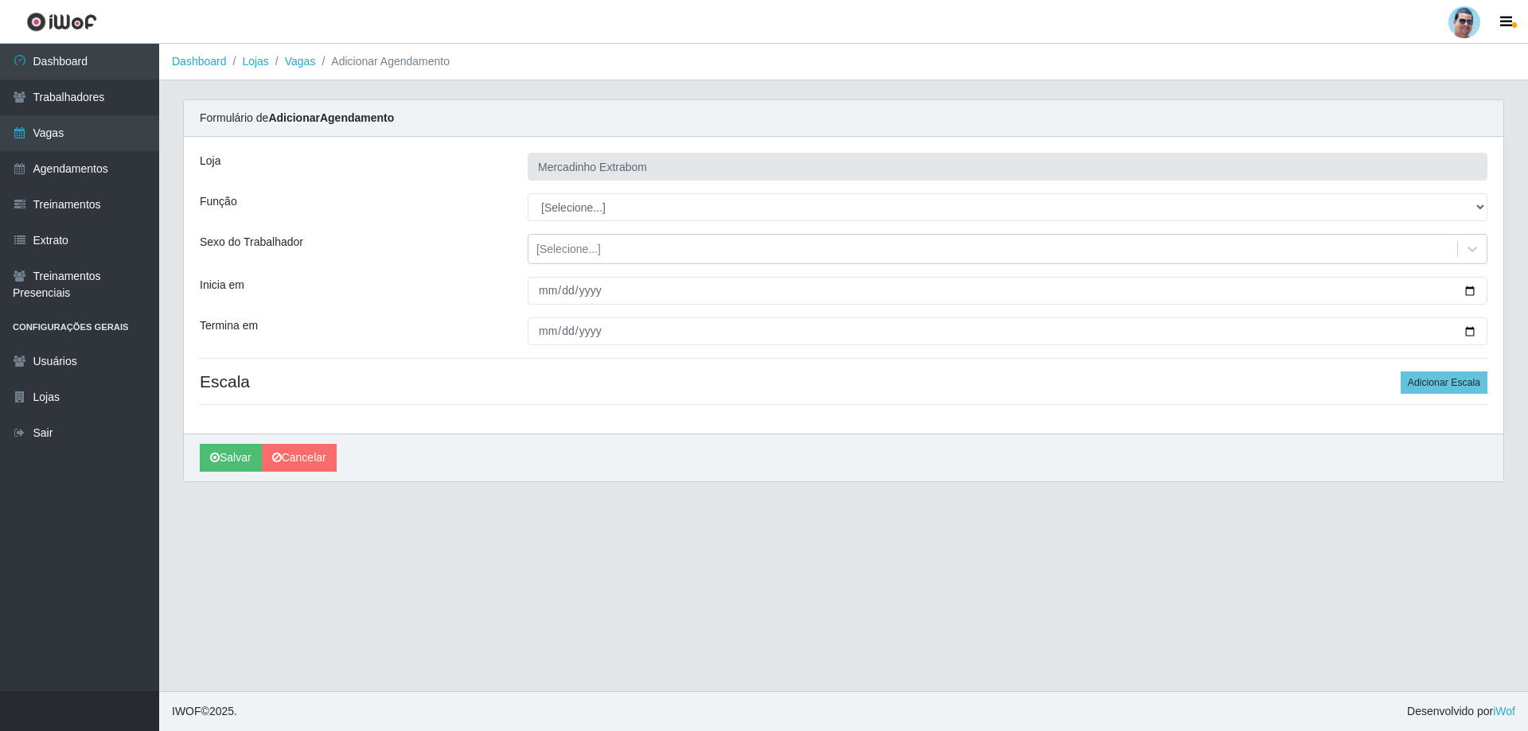
click at [578, 221] on div "[PERSON_NAME] Extrabom Função [Selecione...] ASG ASG + ASG ++ Balconista Balcon…" at bounding box center [843, 285] width 1319 height 297
click at [570, 216] on select "[Selecione...] ASG ASG + ASG ++ Balconista Balconista + Balconista ++ Carregado…" at bounding box center [1008, 207] width 960 height 28
select select "22"
click at [528, 193] on select "[Selecione...] ASG ASG + ASG ++ Balconista Balconista + Balconista ++ Carregado…" at bounding box center [1008, 207] width 960 height 28
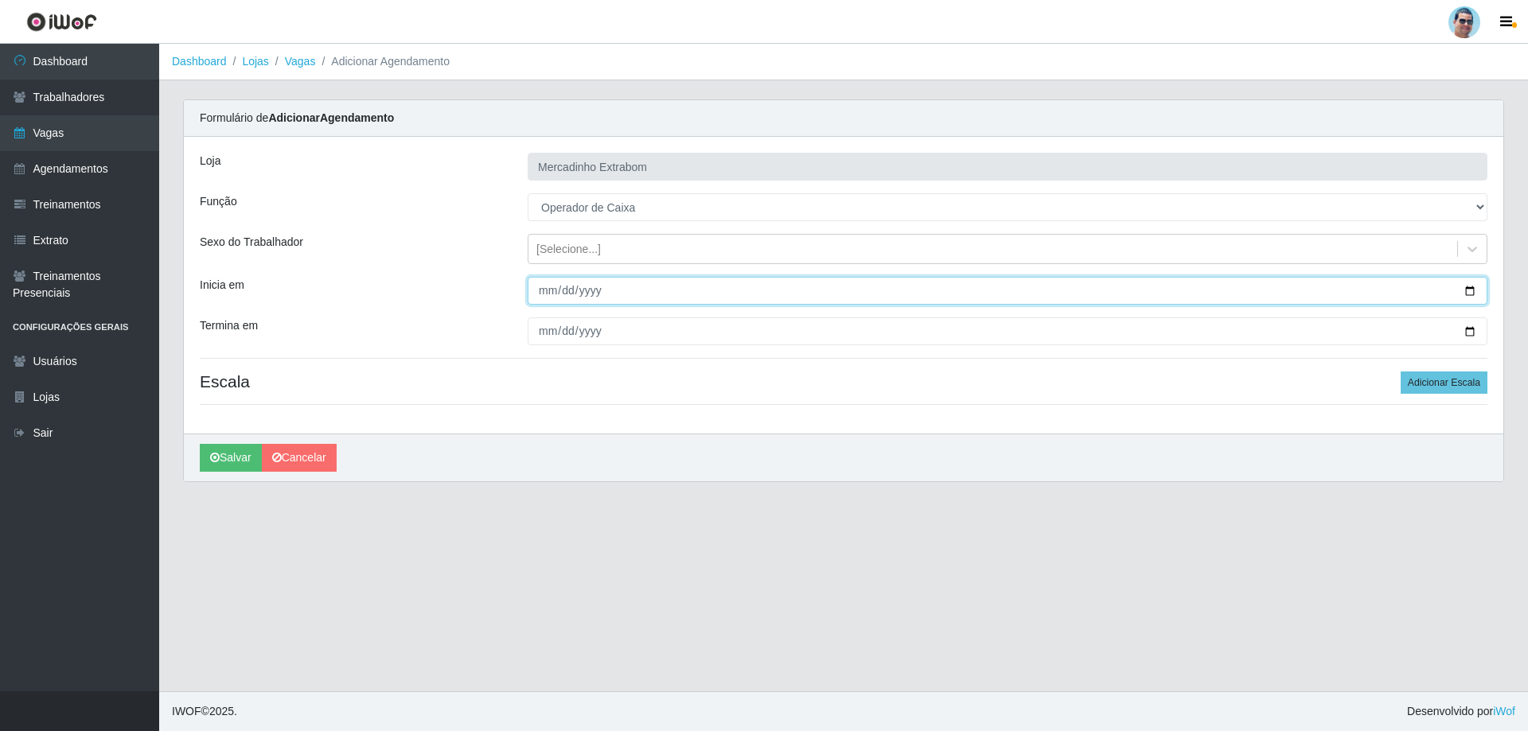
drag, startPoint x: 532, startPoint y: 278, endPoint x: 536, endPoint y: 288, distance: 11.4
click at [536, 285] on input "Inicia em" at bounding box center [1008, 291] width 960 height 28
type input "[DATE]"
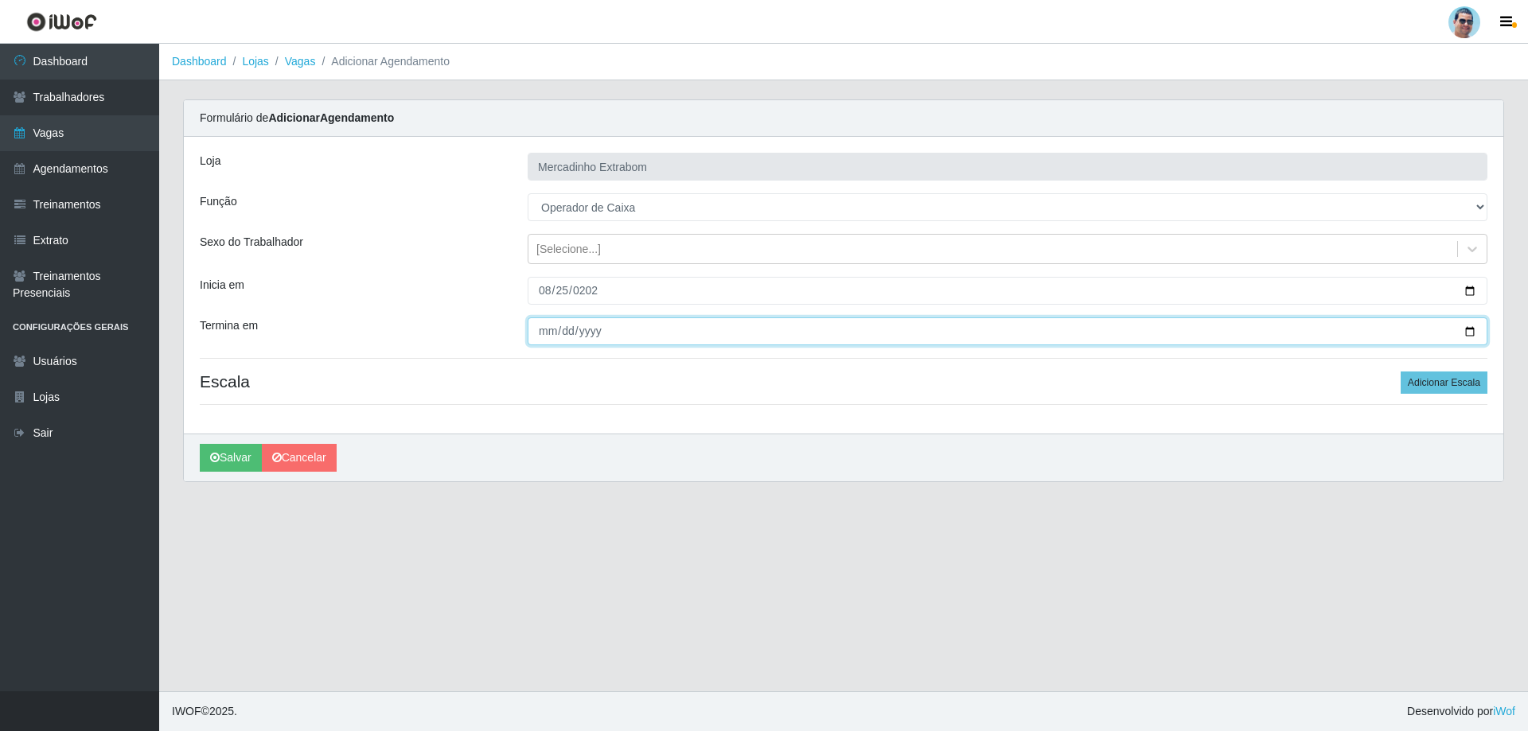
click at [544, 330] on input "Termina em" at bounding box center [1008, 332] width 960 height 28
type input "[DATE]"
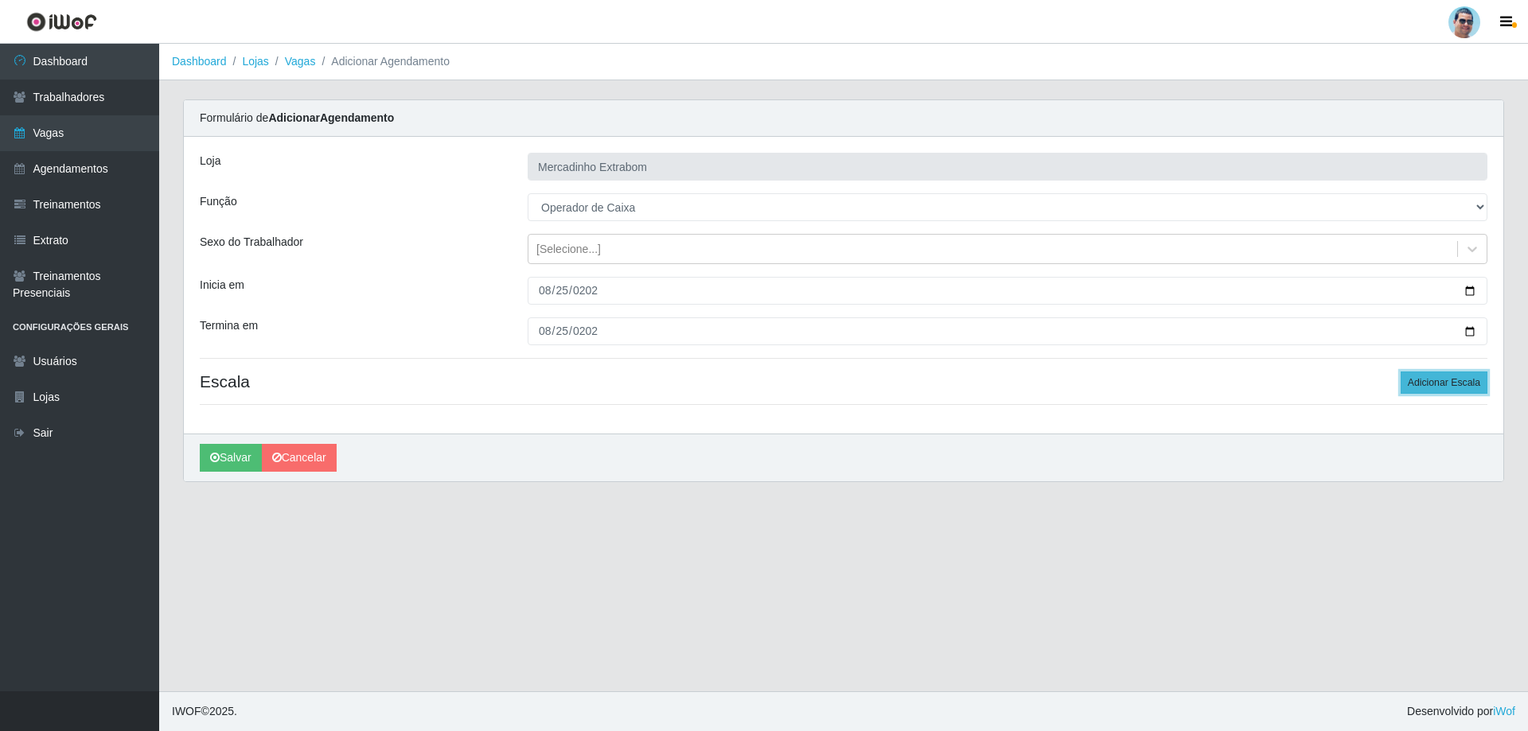
click at [1446, 382] on button "Adicionar Escala" at bounding box center [1444, 383] width 87 height 22
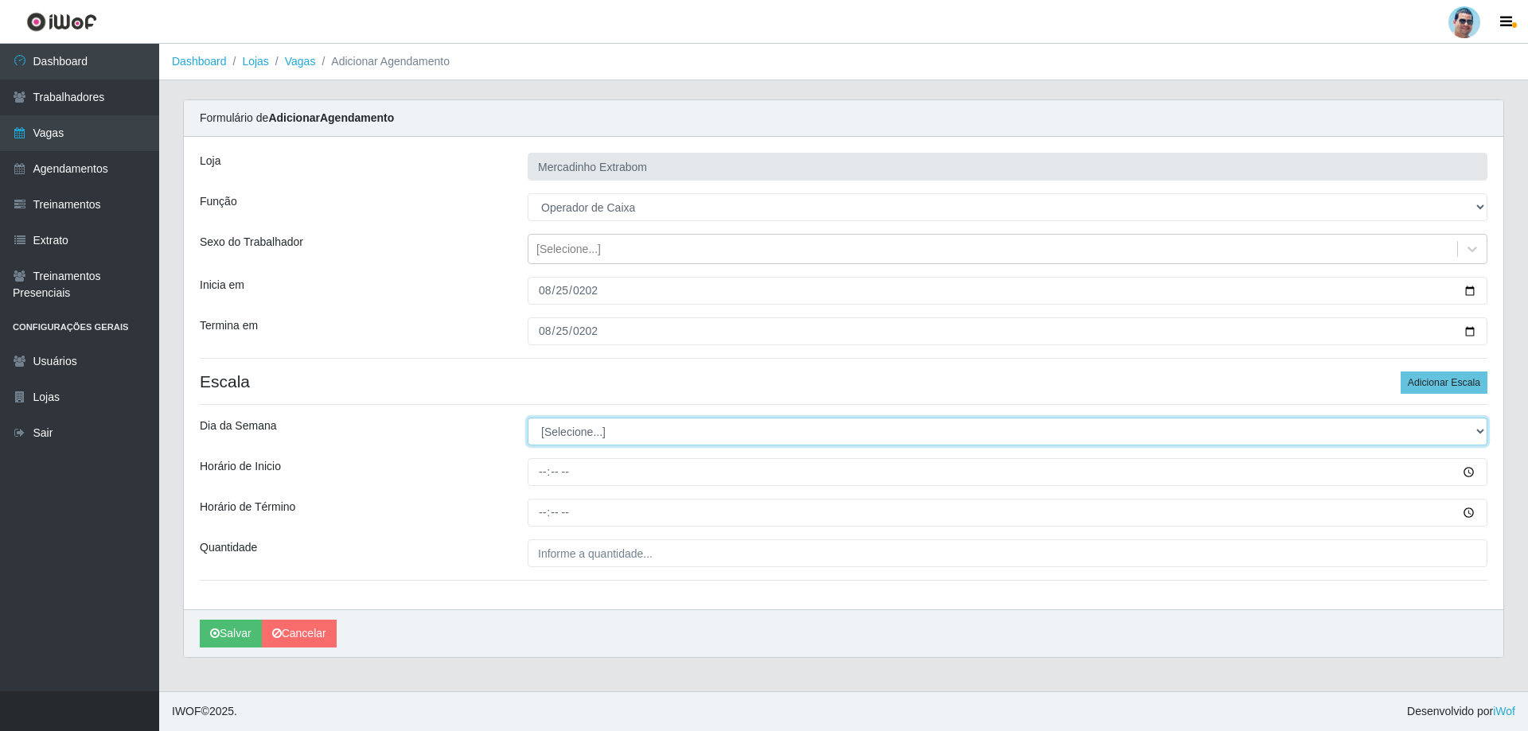
click at [570, 435] on select "[Selecione...] Segunda Terça Quarta Quinta Sexta Sábado Domingo" at bounding box center [1008, 432] width 960 height 28
select select "1"
click at [528, 418] on select "[Selecione...] Segunda Terça Quarta Quinta Sexta Sábado Domingo" at bounding box center [1008, 432] width 960 height 28
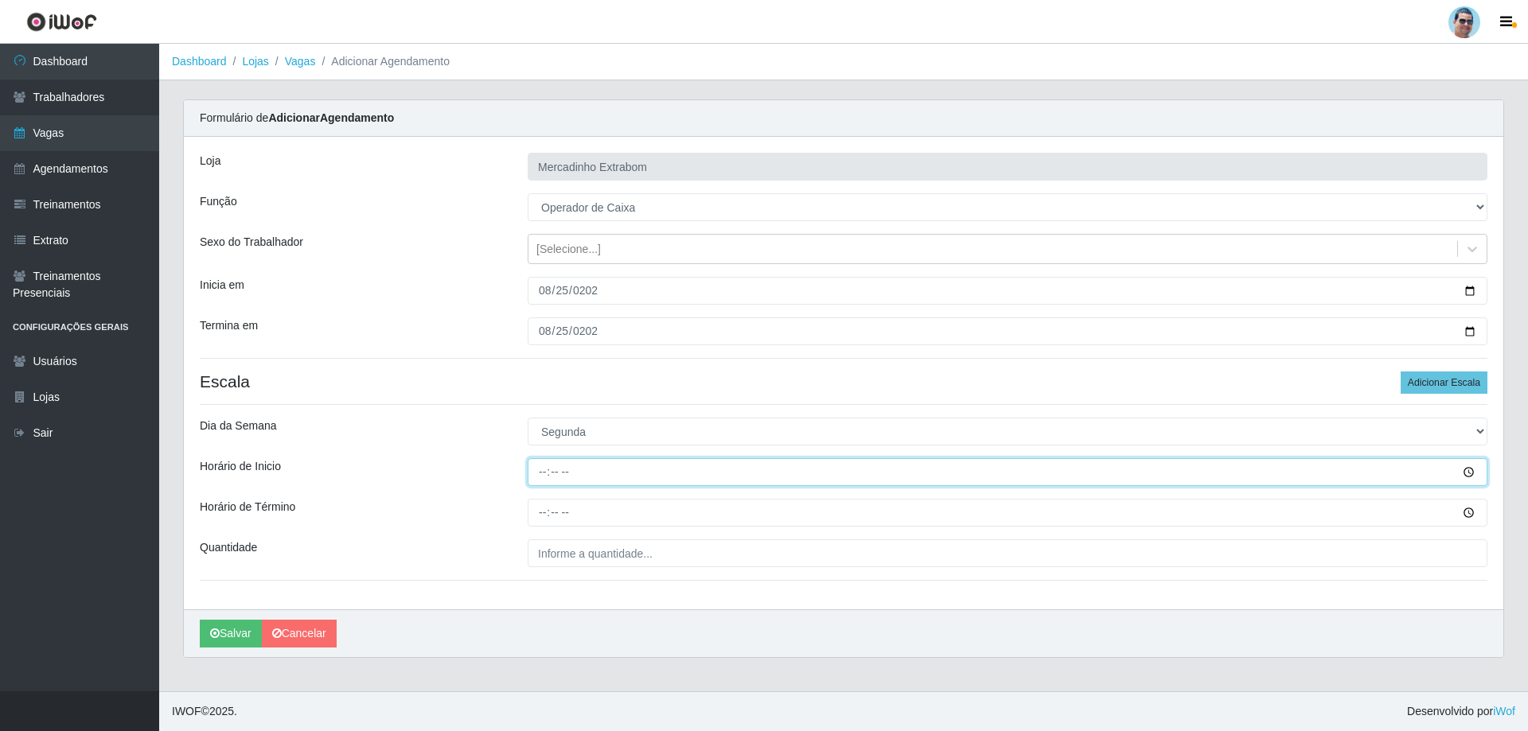
click at [547, 471] on input "Horário de Inicio" at bounding box center [1008, 472] width 960 height 28
type input "08:00"
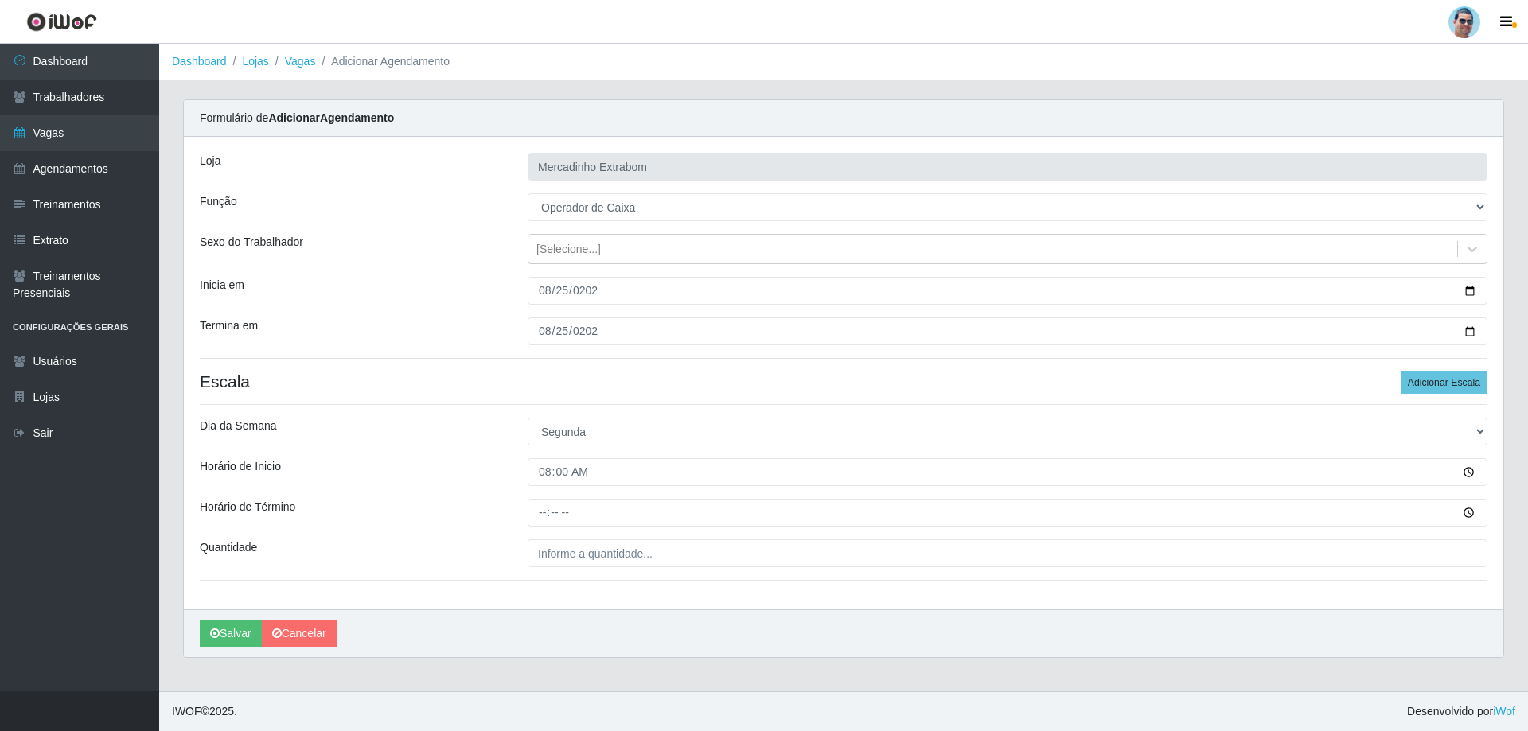
click at [524, 508] on div at bounding box center [1008, 513] width 984 height 28
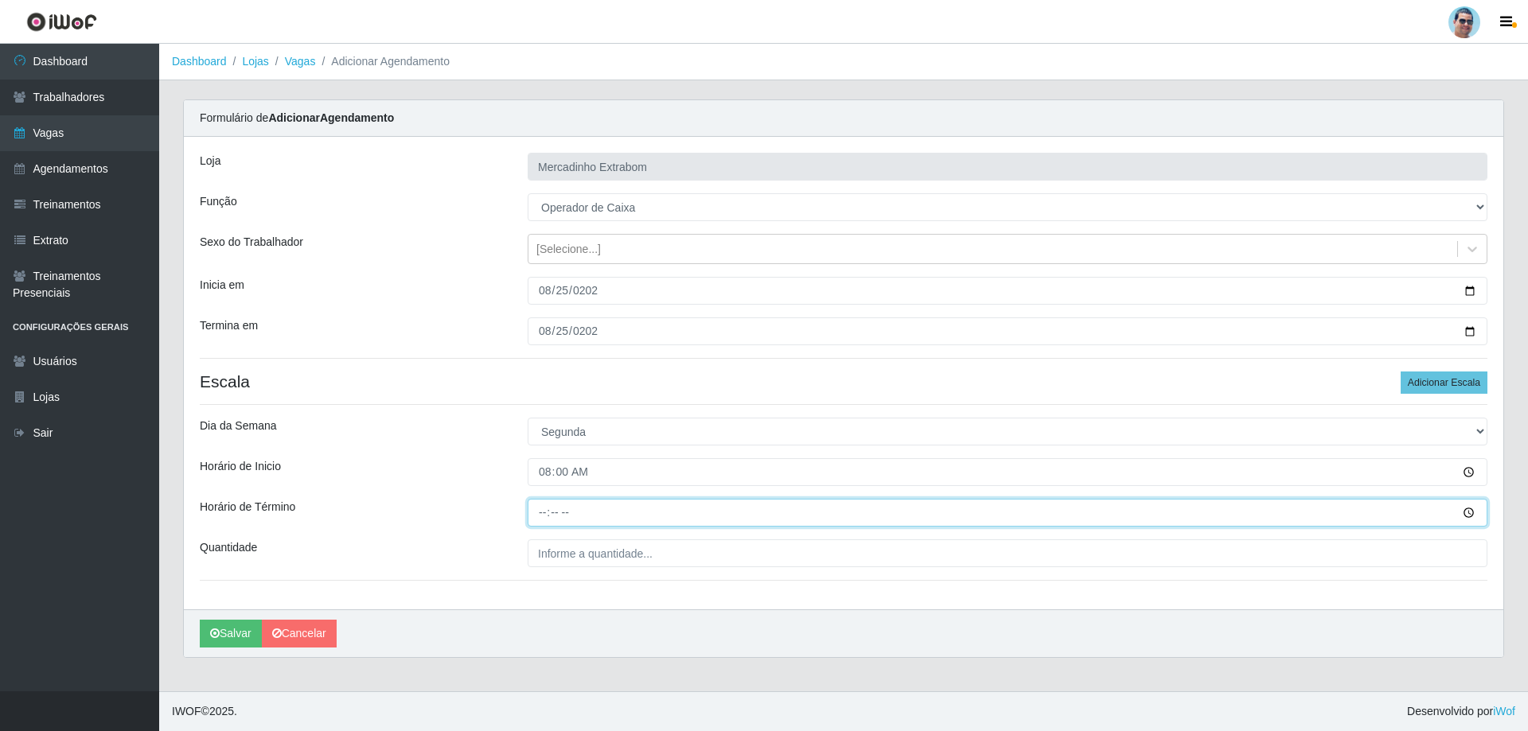
click at [534, 510] on input "Horário de Término" at bounding box center [1008, 513] width 960 height 28
type input "13:00"
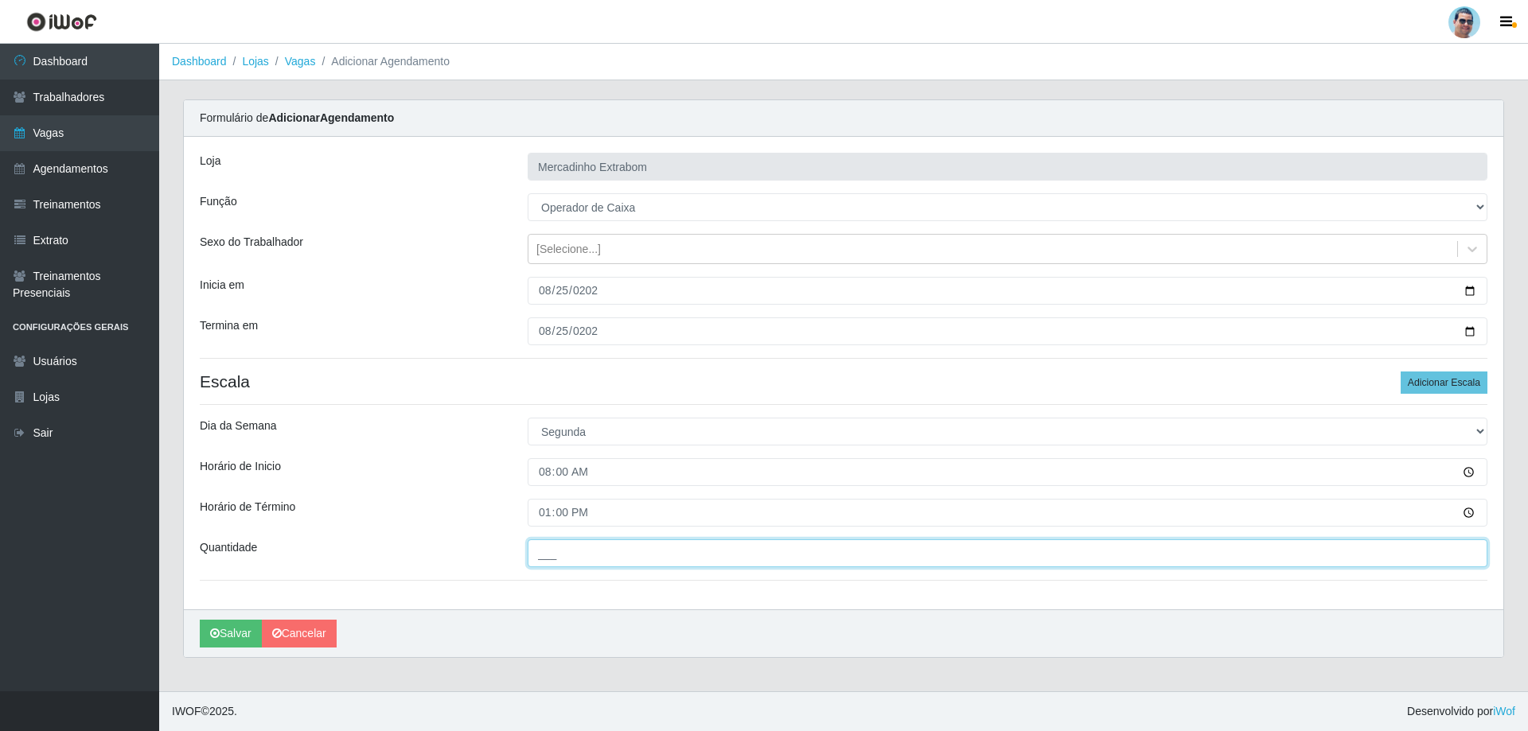
click at [578, 557] on input "___" at bounding box center [1008, 554] width 960 height 28
type input "02_"
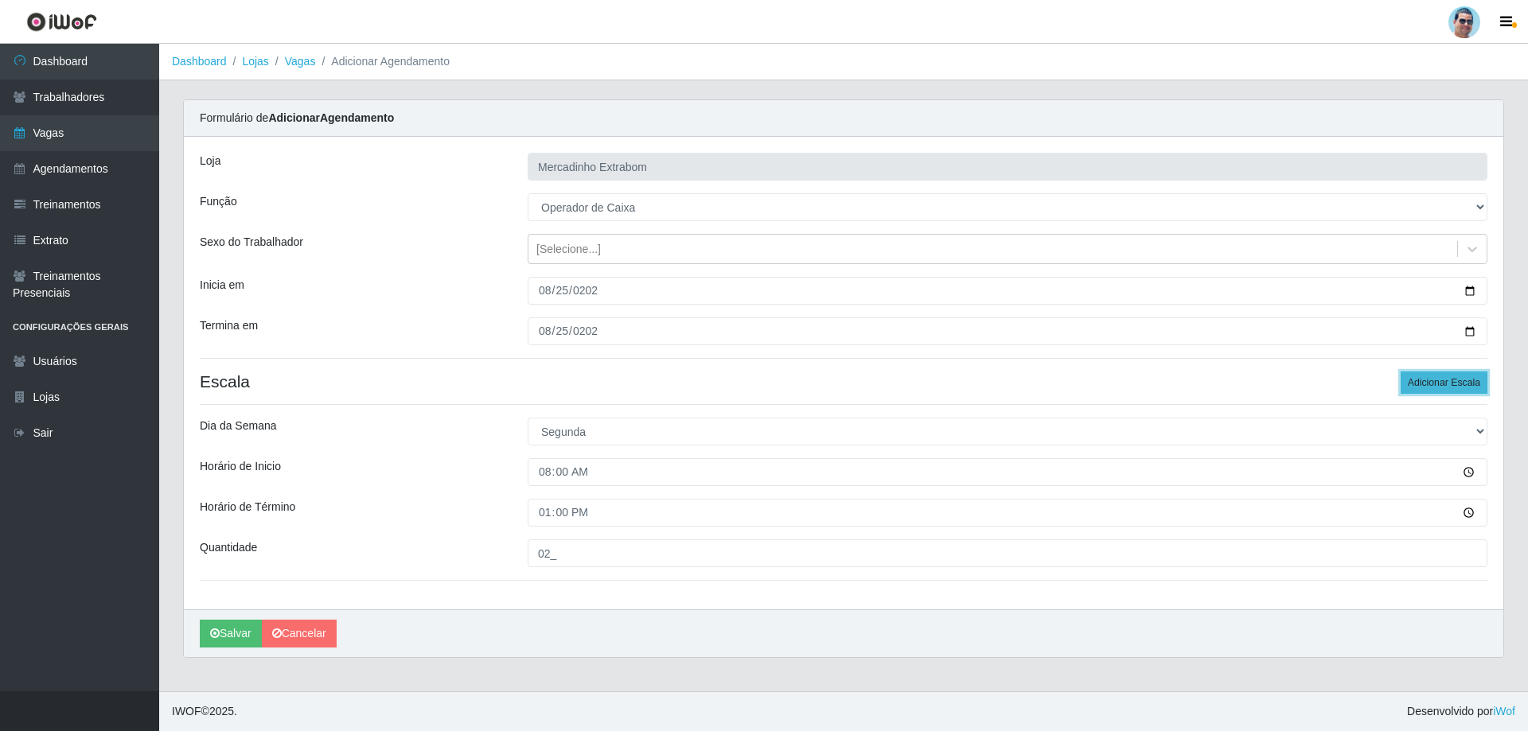
click at [1458, 392] on button "Adicionar Escala" at bounding box center [1444, 383] width 87 height 22
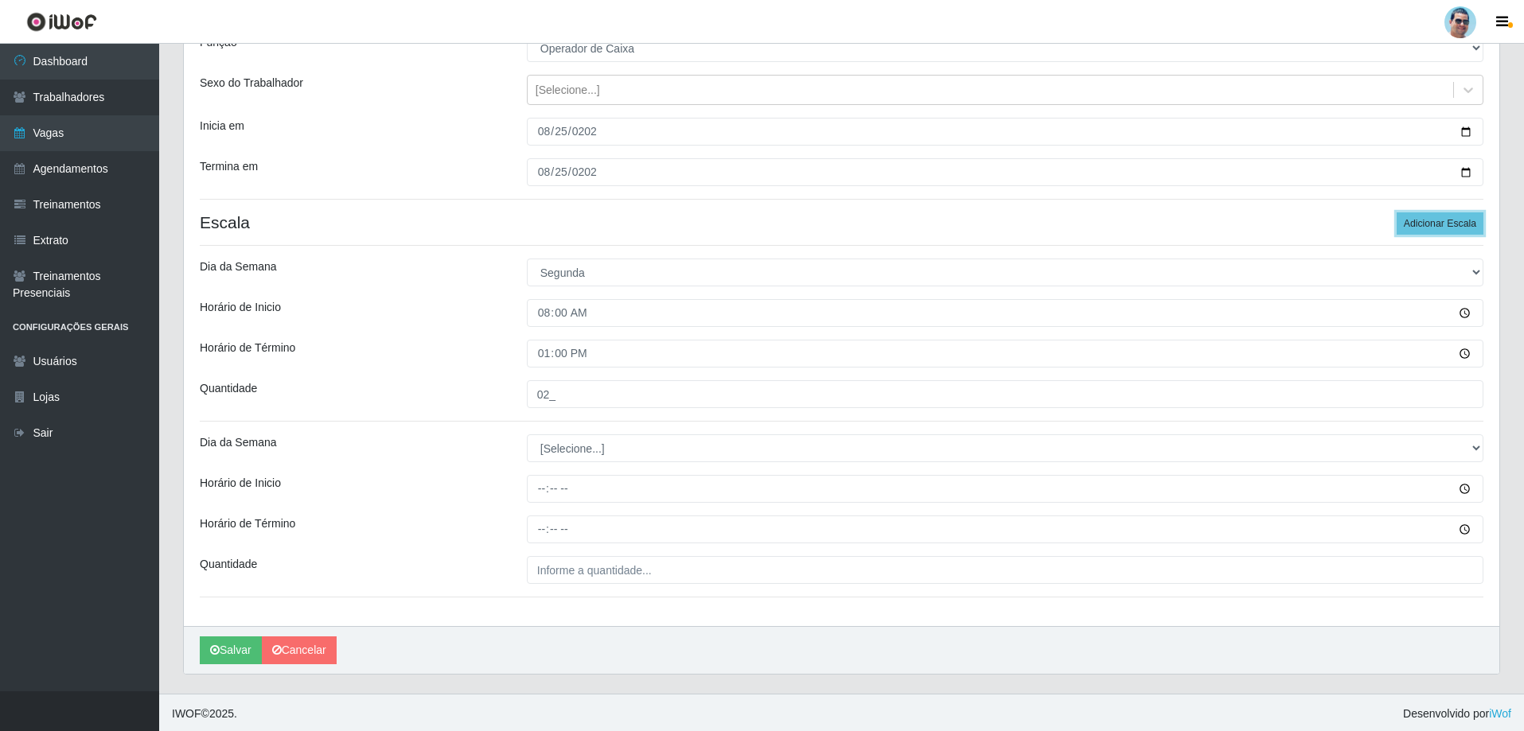
scroll to position [162, 0]
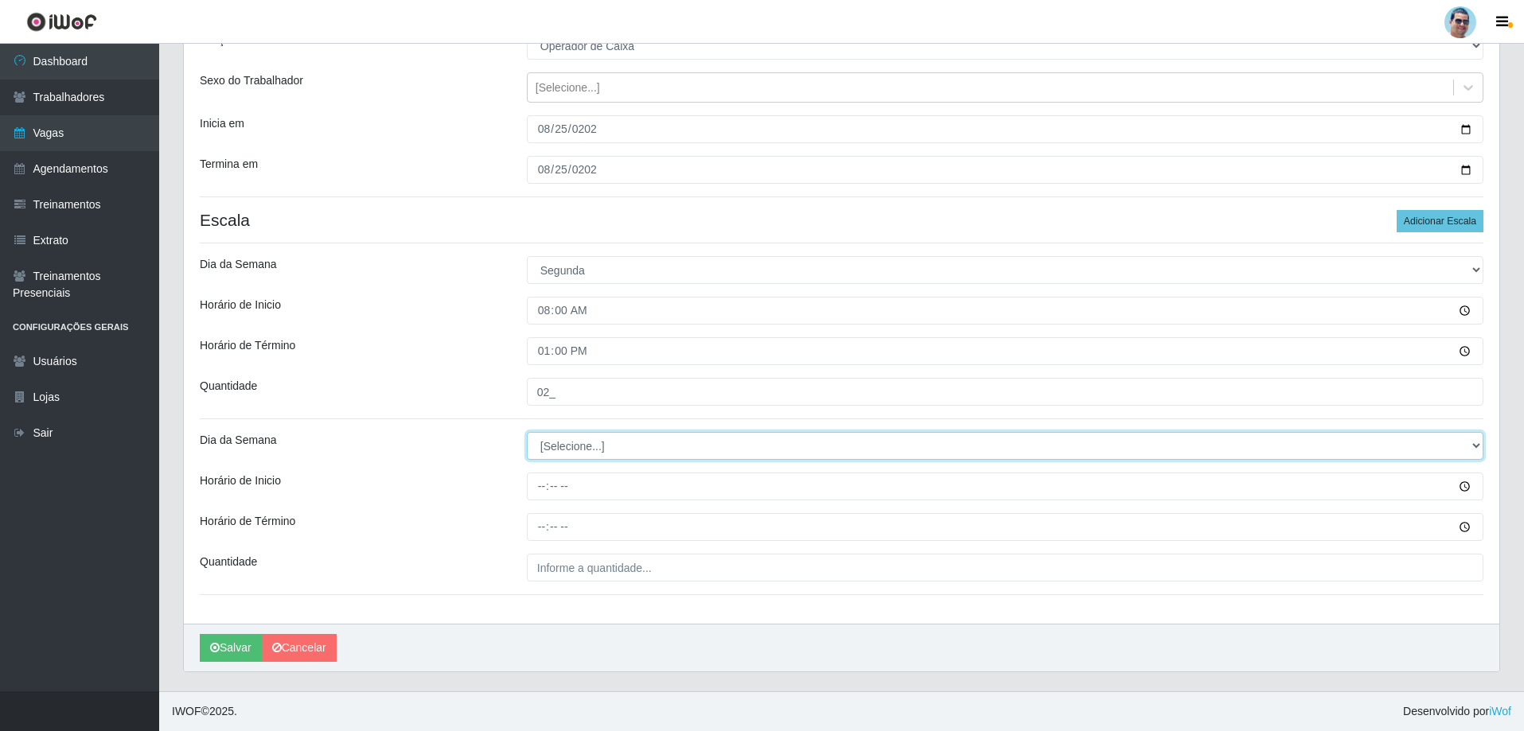
click at [560, 447] on select "[Selecione...] Segunda Terça Quarta Quinta Sexta Sábado Domingo" at bounding box center [1005, 446] width 957 height 28
select select "1"
click at [527, 432] on select "[Selecione...] Segunda Terça Quarta Quinta Sexta Sábado Domingo" at bounding box center [1005, 446] width 957 height 28
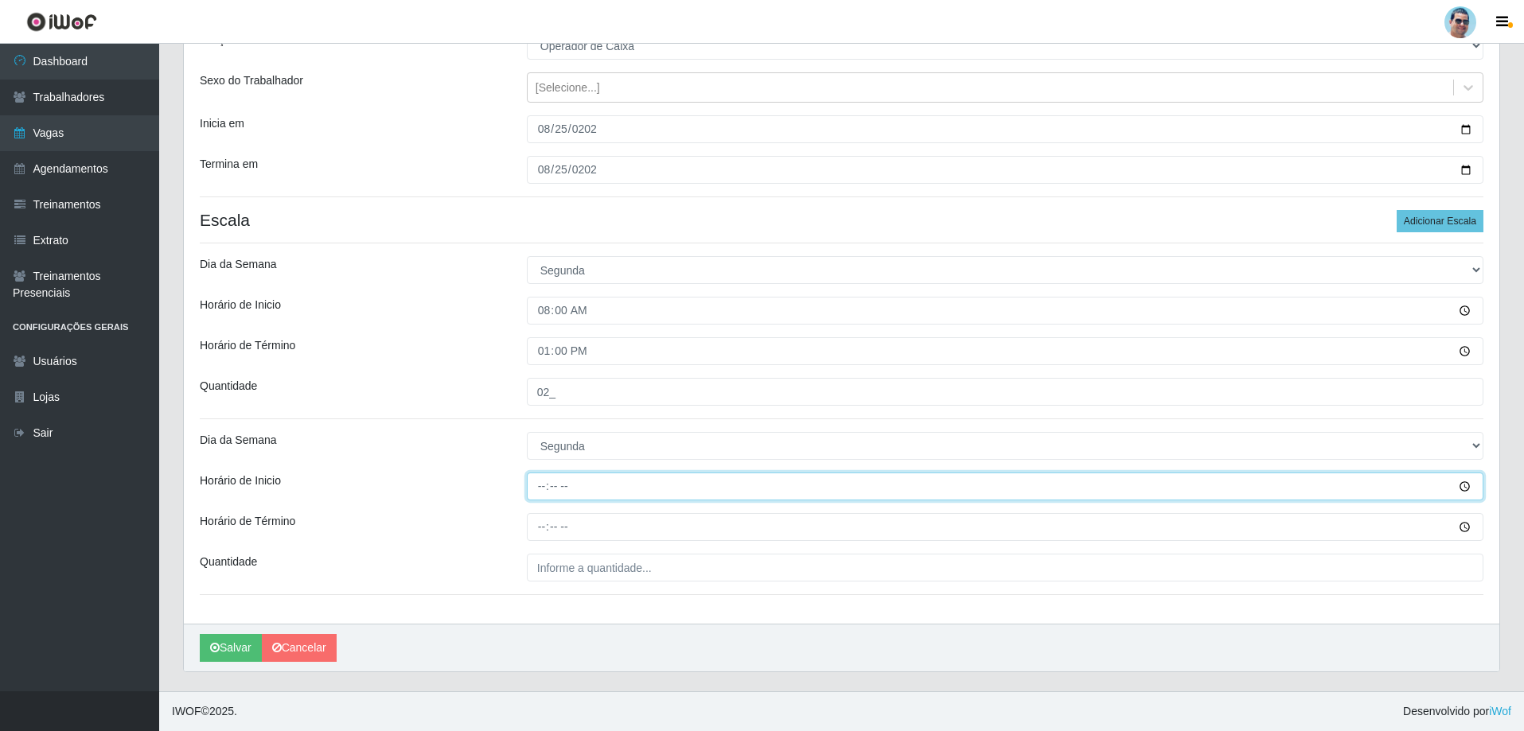
click at [539, 481] on input "Horário de Inicio" at bounding box center [1005, 487] width 957 height 28
type input "13:00"
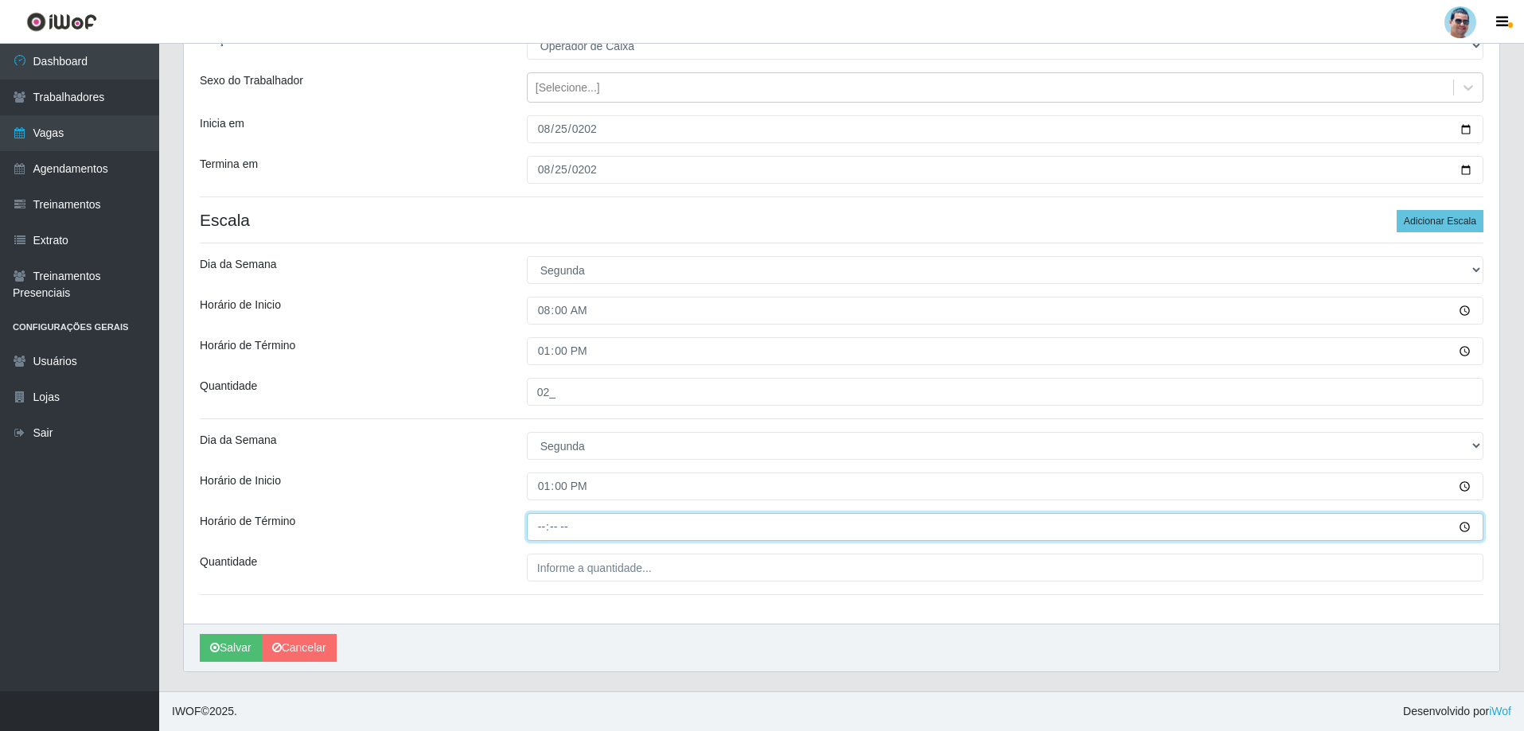
click at [530, 522] on input "Horário de Término" at bounding box center [1005, 527] width 957 height 28
type input "18:00"
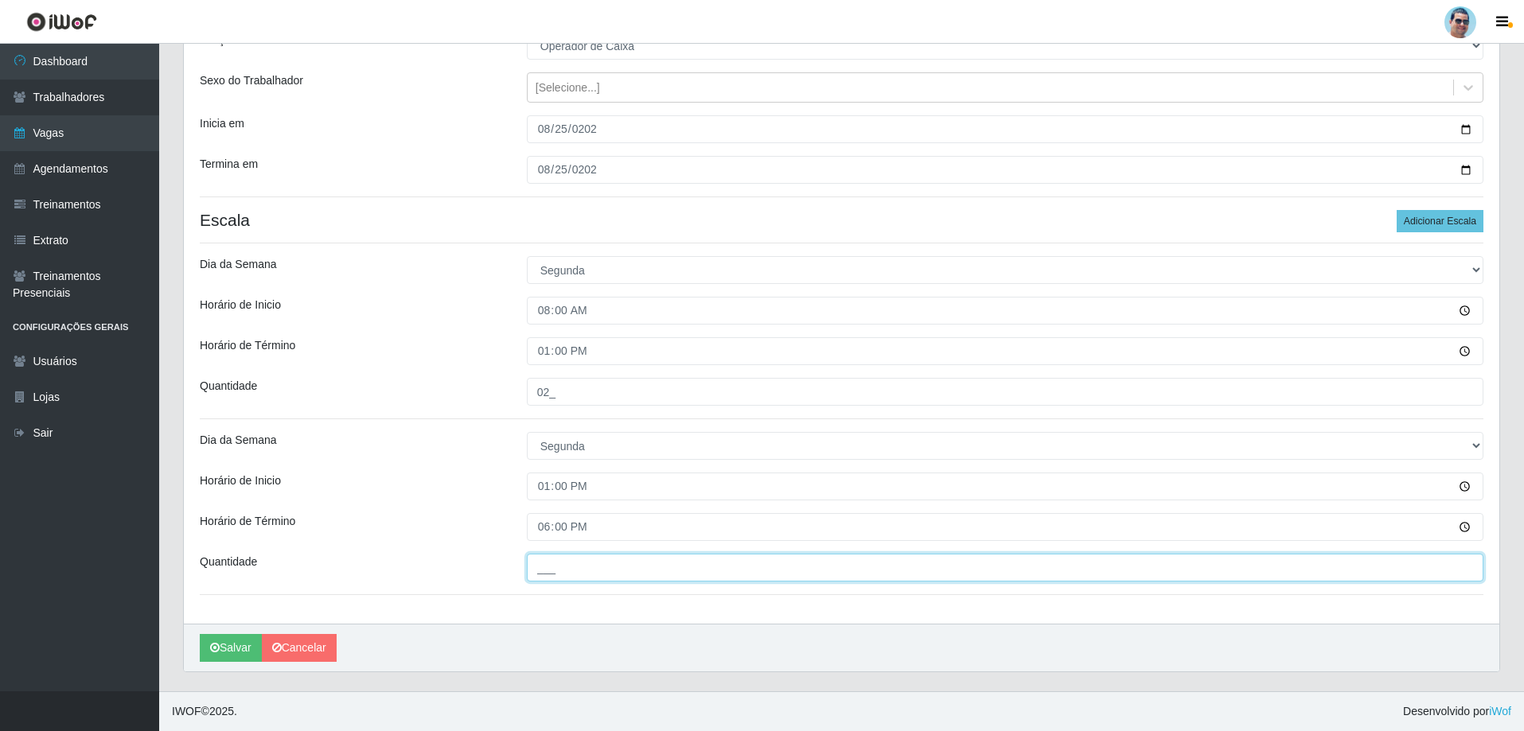
click at [575, 571] on input "___" at bounding box center [1005, 568] width 957 height 28
type input "01_"
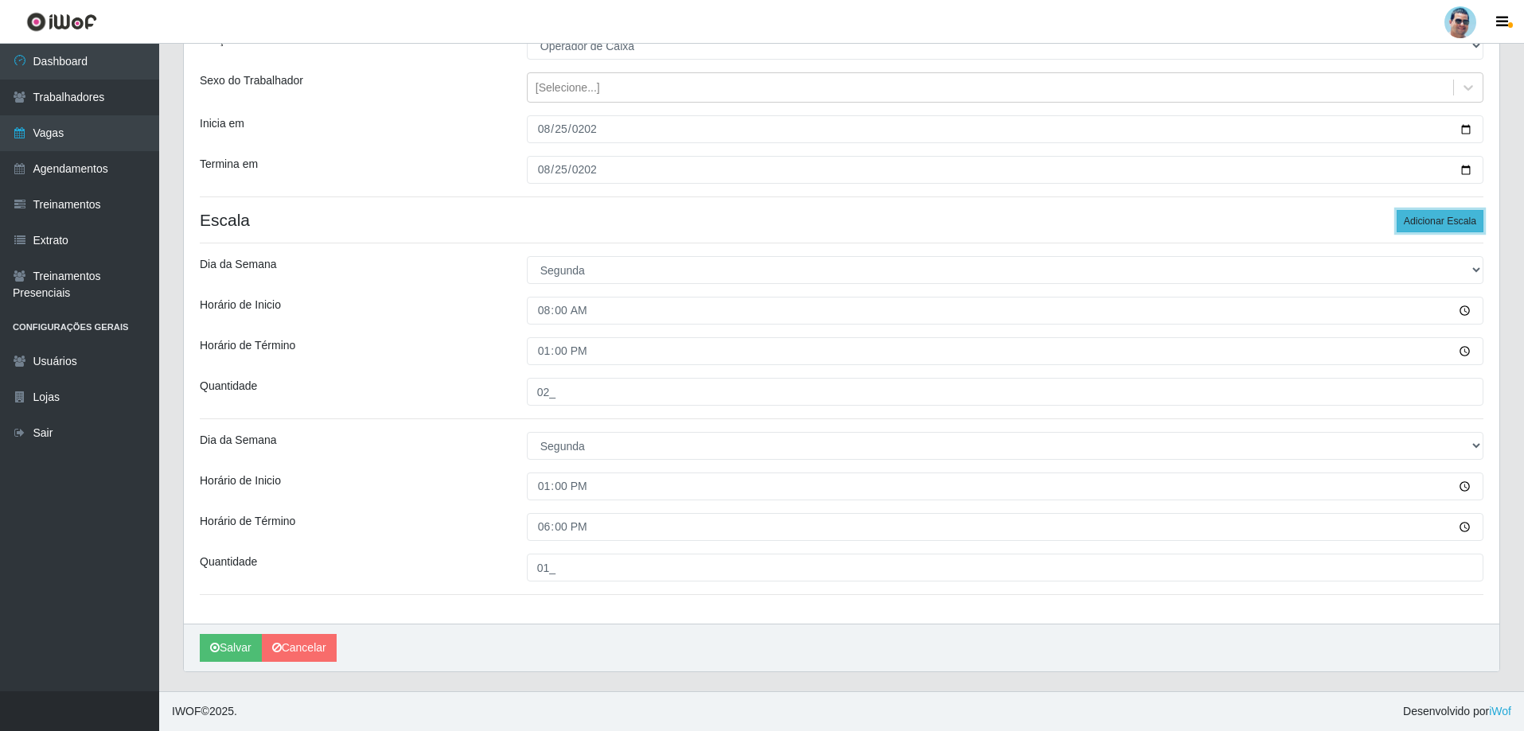
click at [1473, 215] on button "Adicionar Escala" at bounding box center [1440, 221] width 87 height 22
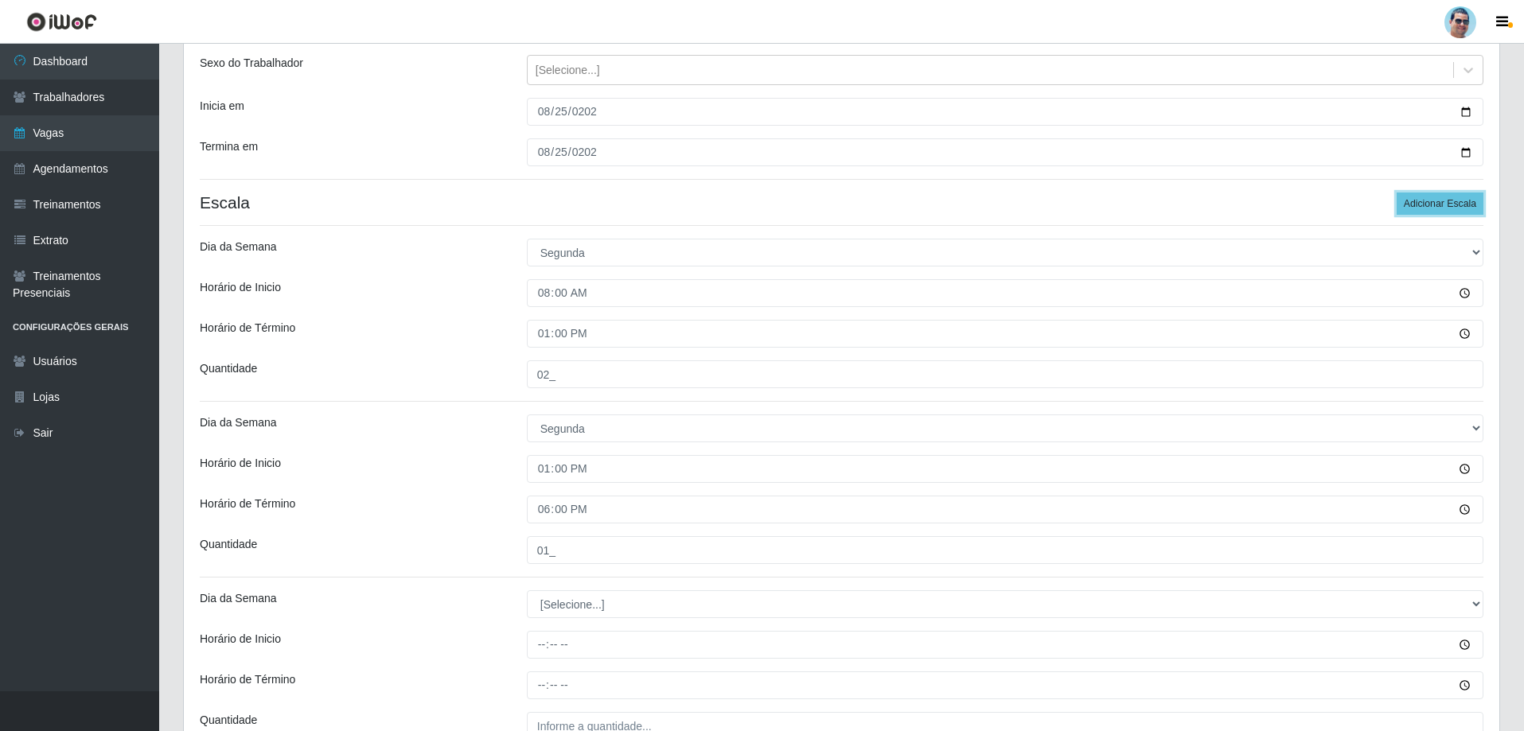
scroll to position [337, 0]
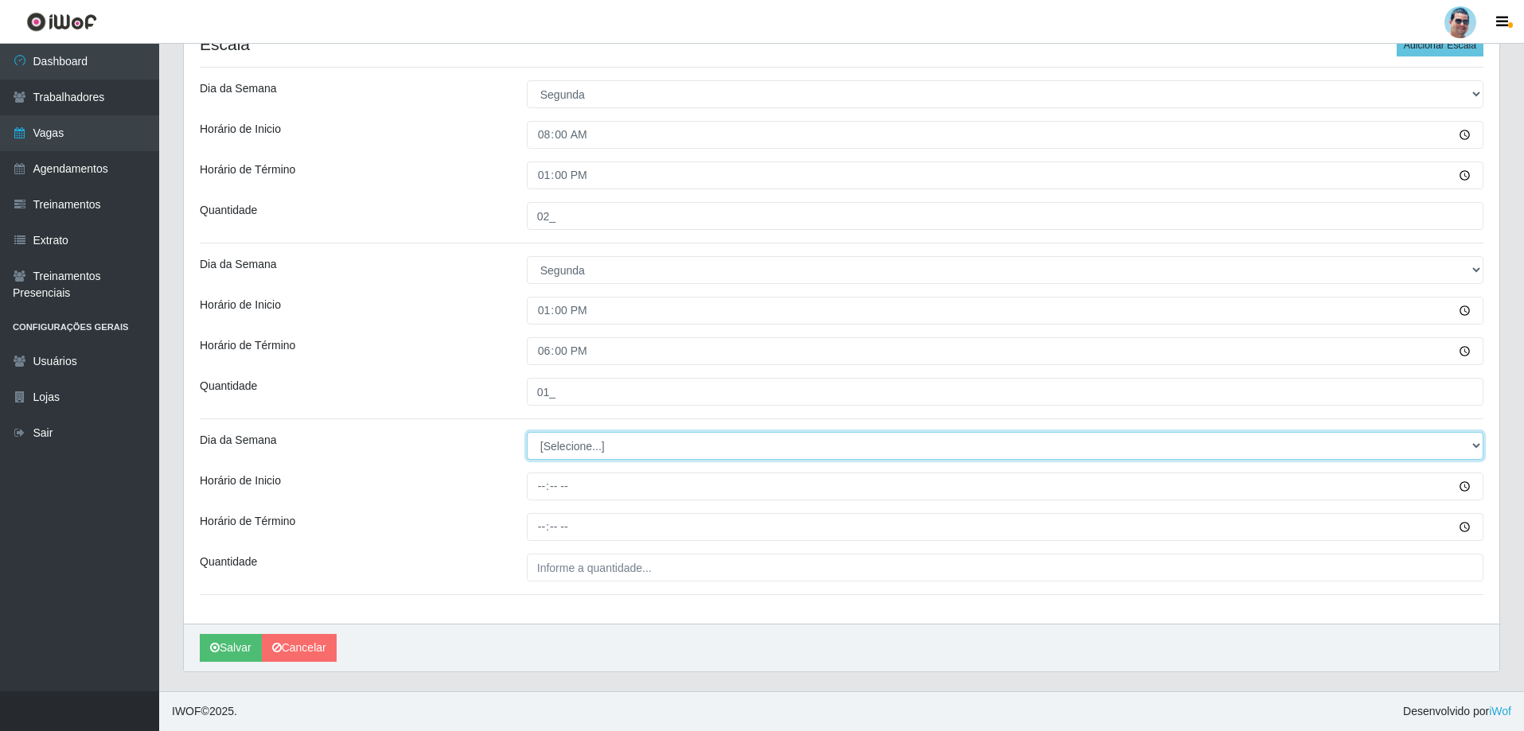
click at [560, 454] on select "[Selecione...] Segunda Terça Quarta Quinta Sexta Sábado Domingo" at bounding box center [1005, 446] width 957 height 28
select select "1"
click at [527, 432] on select "[Selecione...] Segunda Terça Quarta Quinta Sexta Sábado Domingo" at bounding box center [1005, 446] width 957 height 28
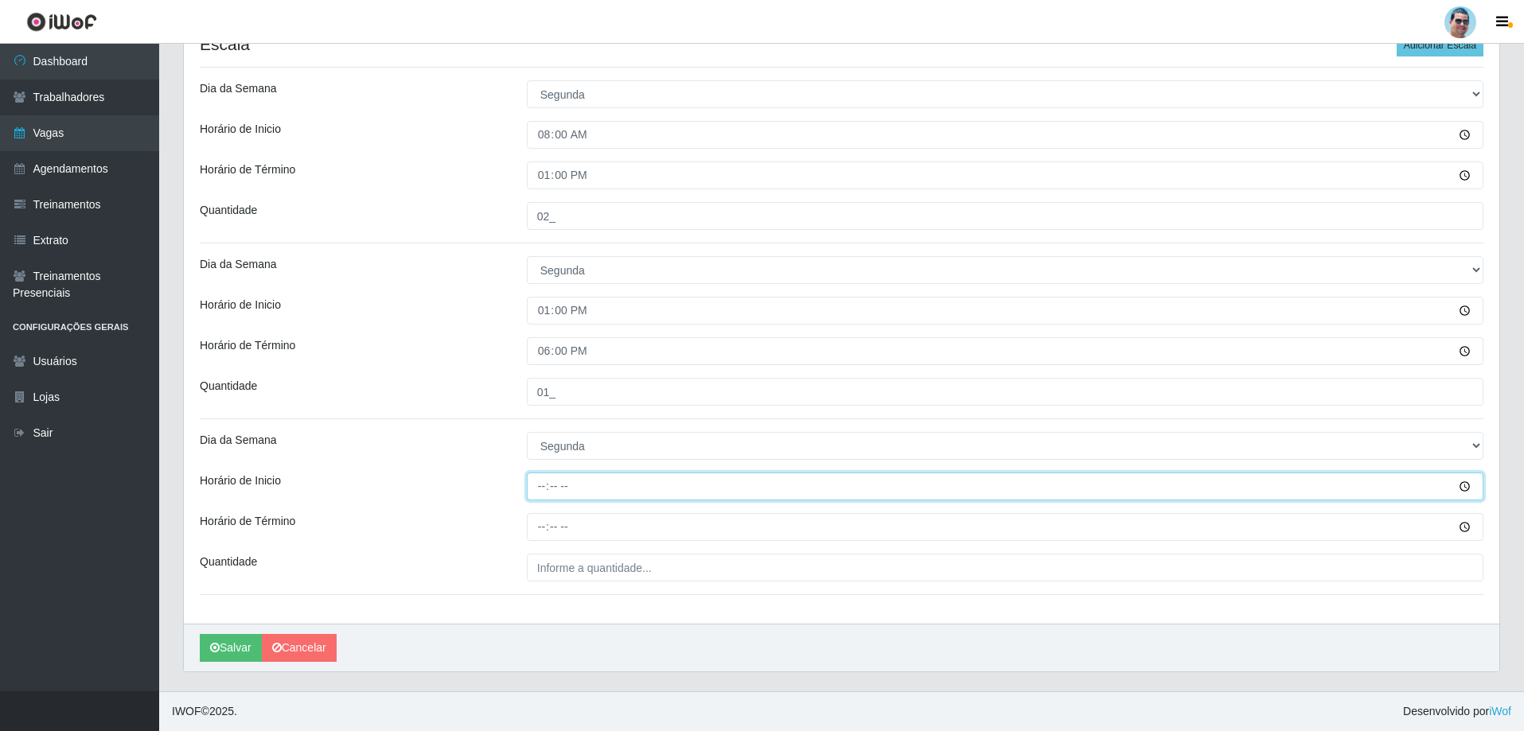
click at [534, 480] on input "Horário de Inicio" at bounding box center [1005, 487] width 957 height 28
click at [539, 493] on input "Horário de Inicio" at bounding box center [1005, 487] width 957 height 28
type input "14:00"
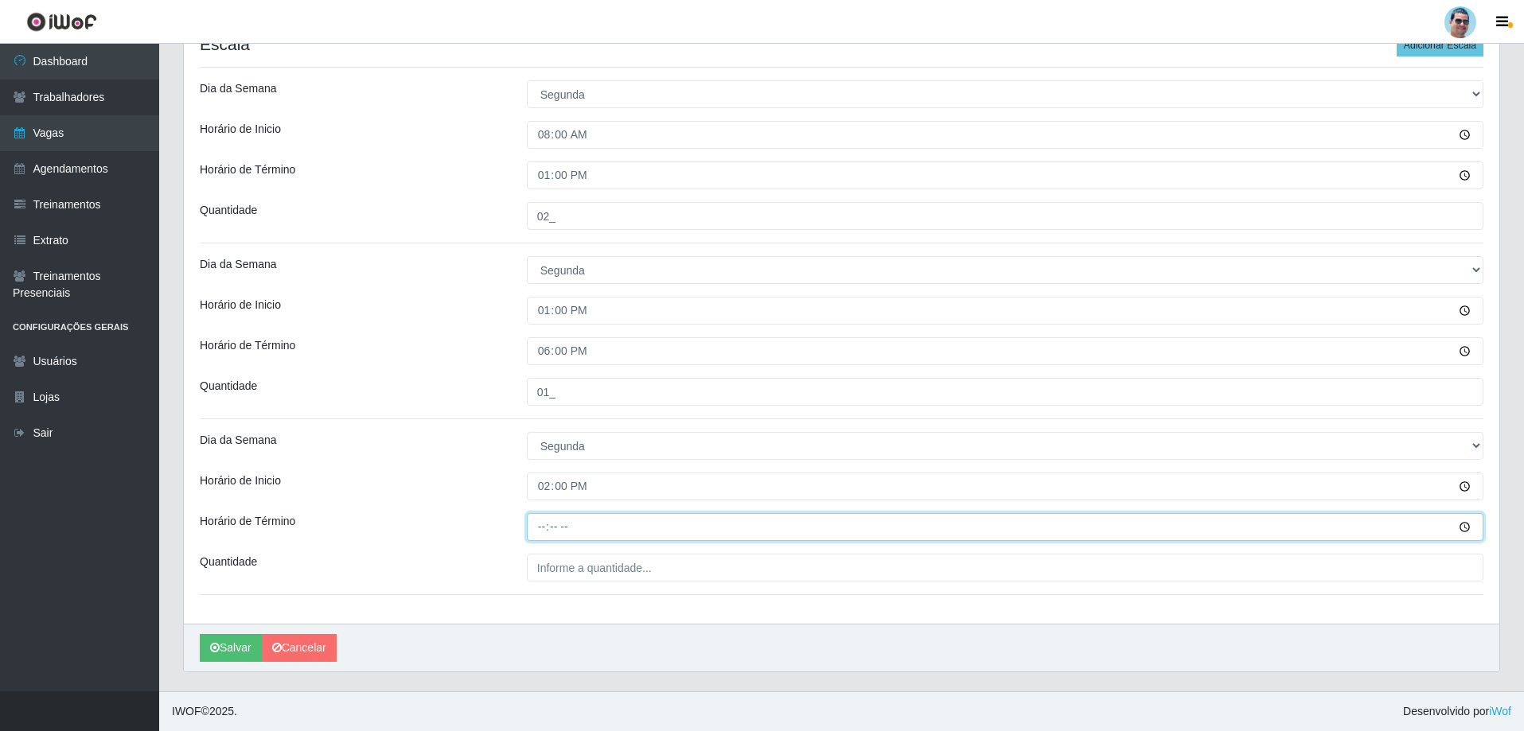
click at [538, 532] on input "Horário de Término" at bounding box center [1005, 527] width 957 height 28
type input "19:00"
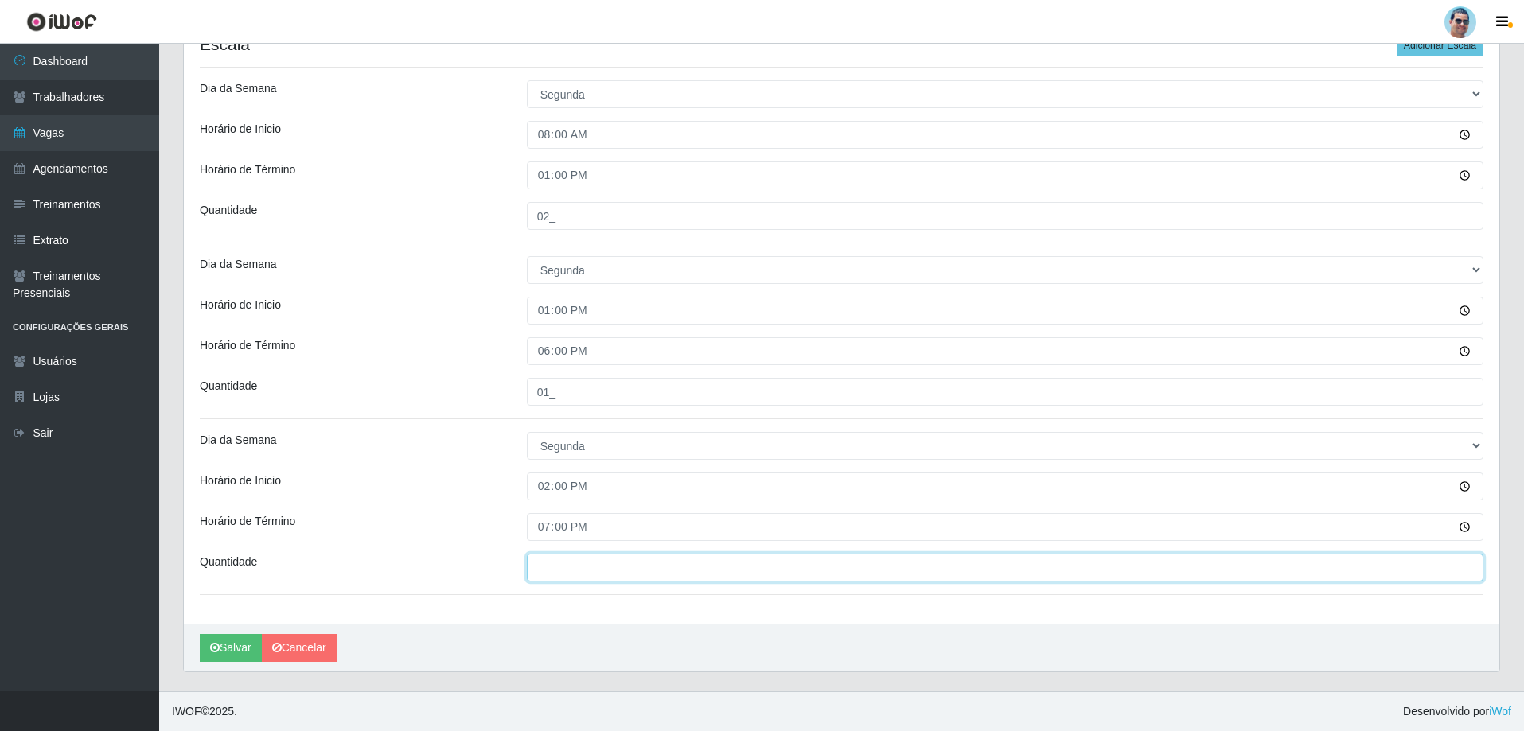
click at [532, 576] on input "___" at bounding box center [1005, 568] width 957 height 28
type input "01_"
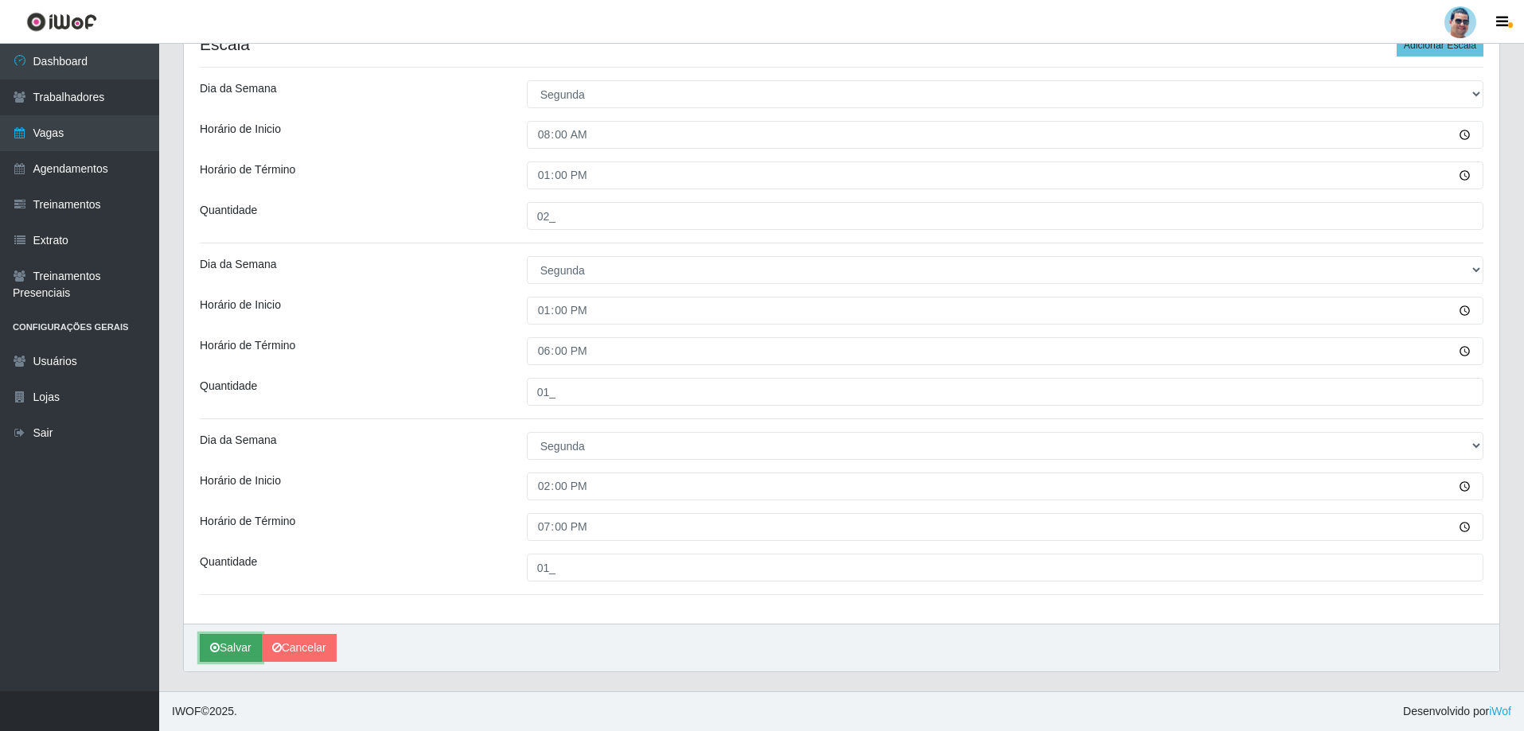
click at [240, 649] on button "Salvar" at bounding box center [231, 648] width 62 height 28
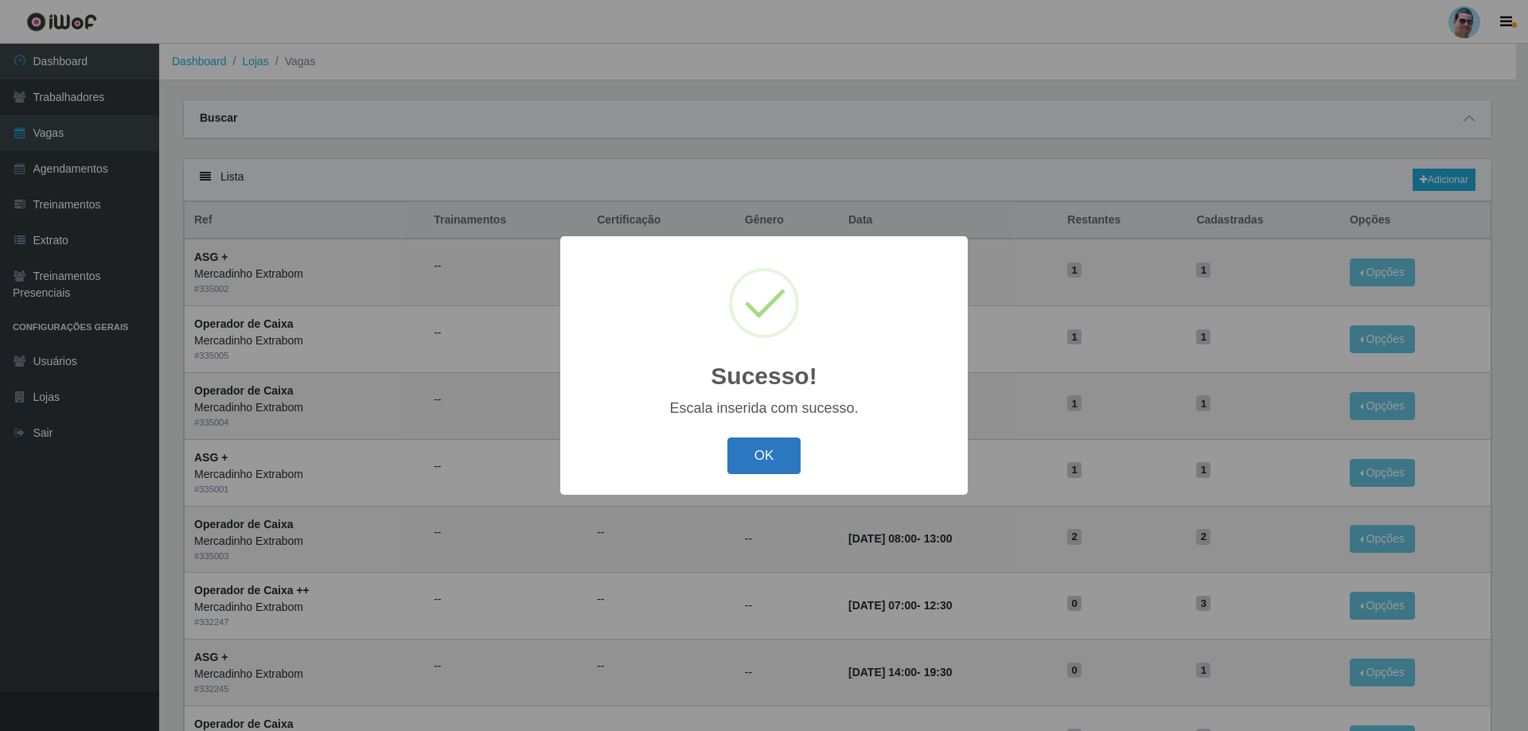
click at [746, 452] on button "OK" at bounding box center [764, 456] width 74 height 37
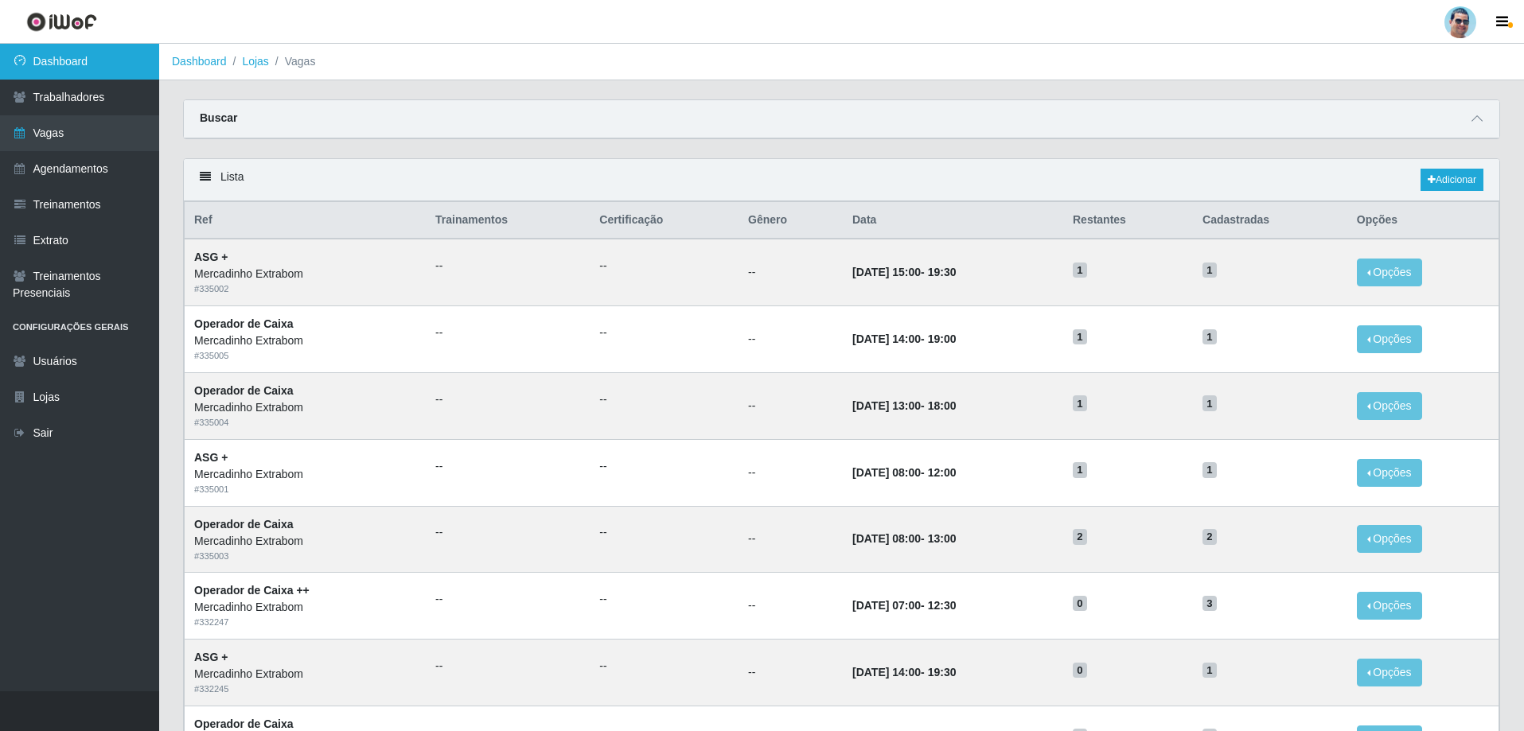
click at [79, 49] on link "Dashboard" at bounding box center [79, 62] width 159 height 36
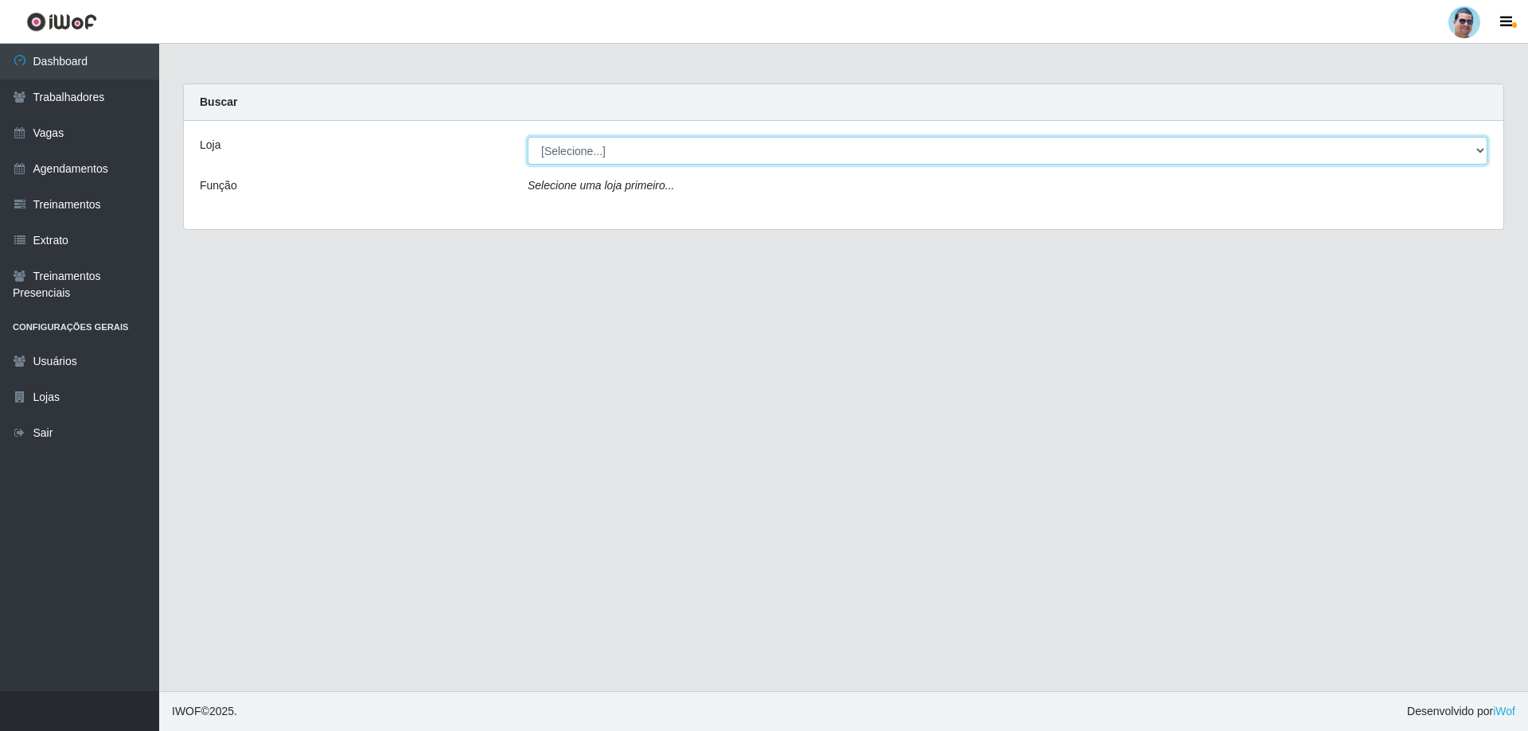
click at [1473, 141] on select "[Selecione...] Mercadinho Extrabom" at bounding box center [1008, 151] width 960 height 28
select select "175"
click at [528, 137] on select "[Selecione...] Mercadinho Extrabom" at bounding box center [1008, 151] width 960 height 28
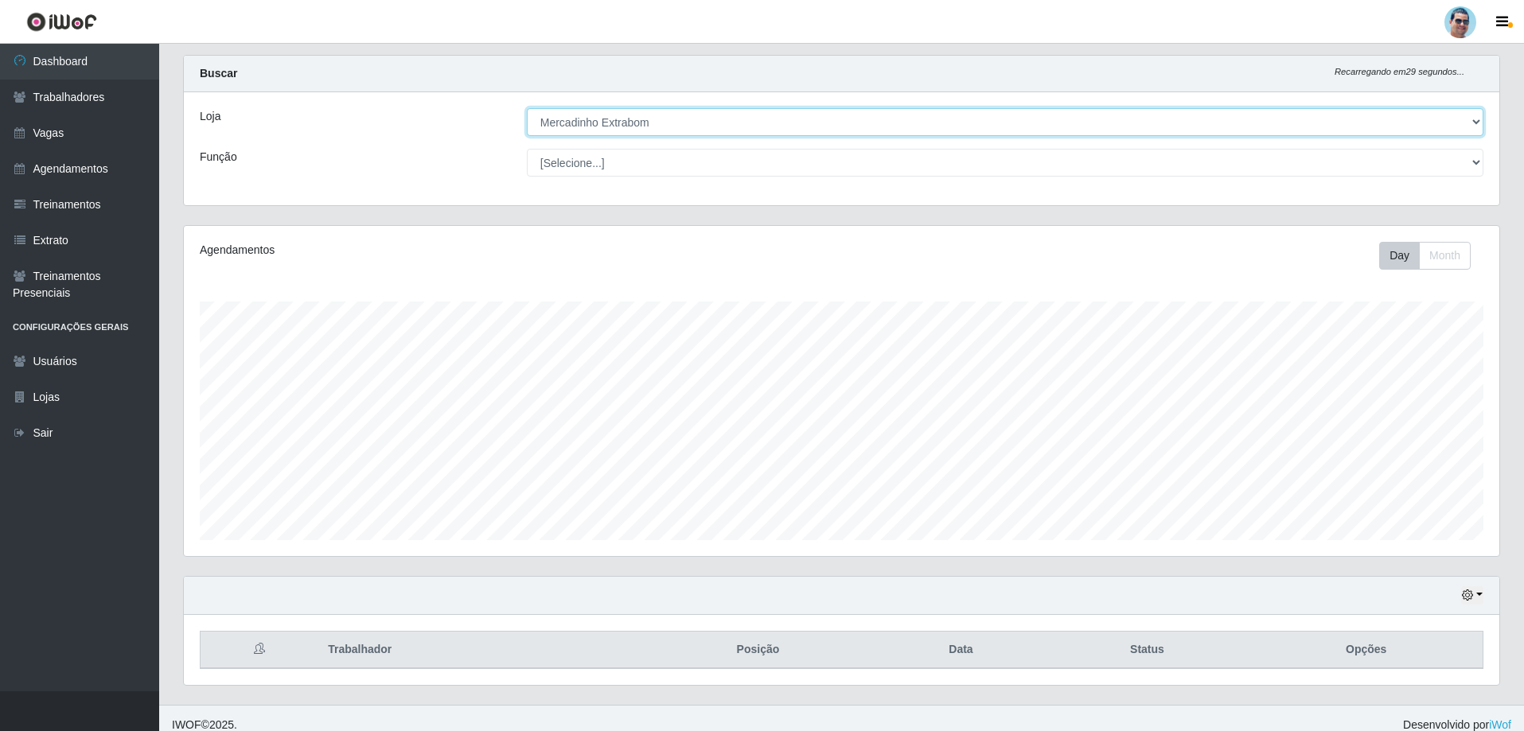
scroll to position [330, 1315]
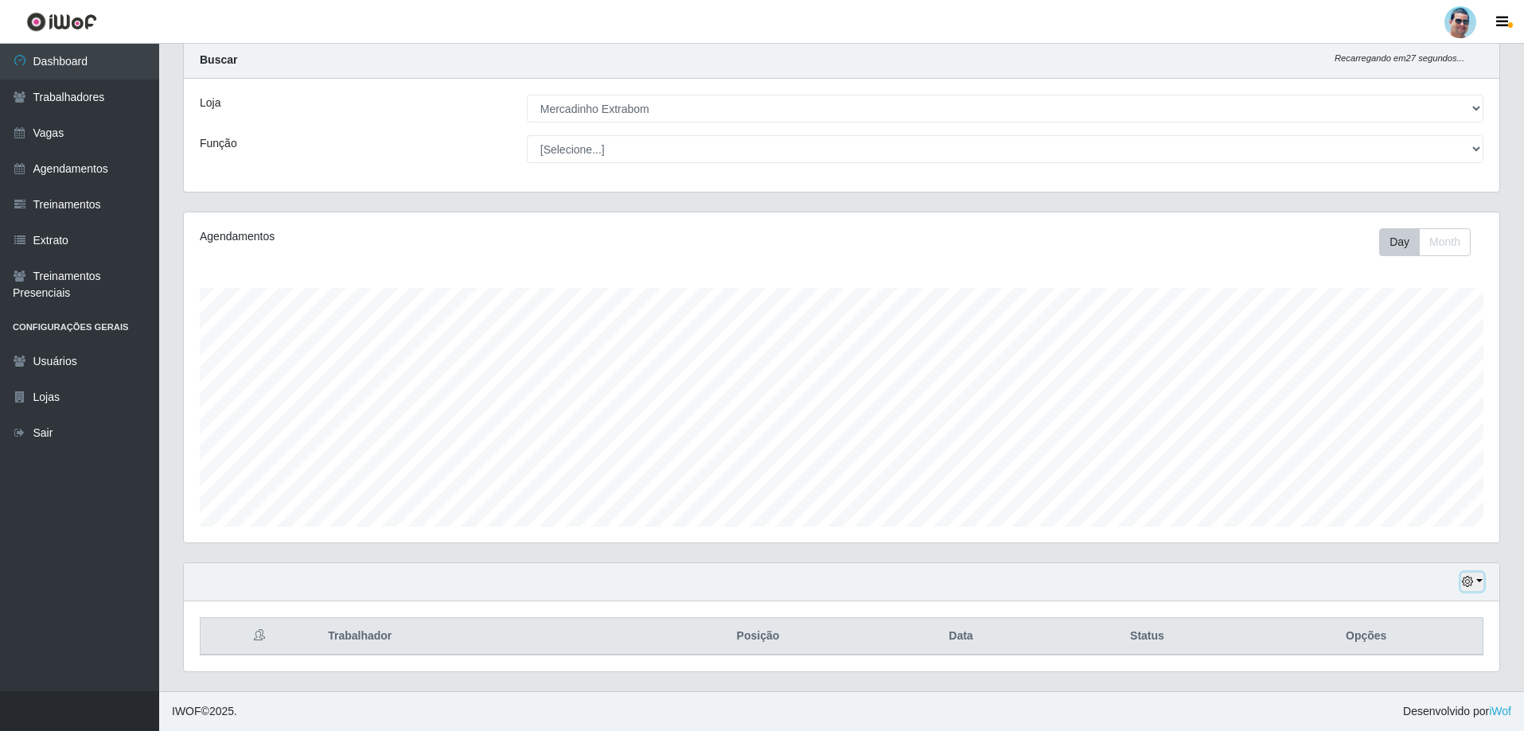
click at [1472, 590] on button "button" at bounding box center [1472, 582] width 22 height 18
click at [1393, 520] on button "1 Semana" at bounding box center [1420, 522] width 126 height 33
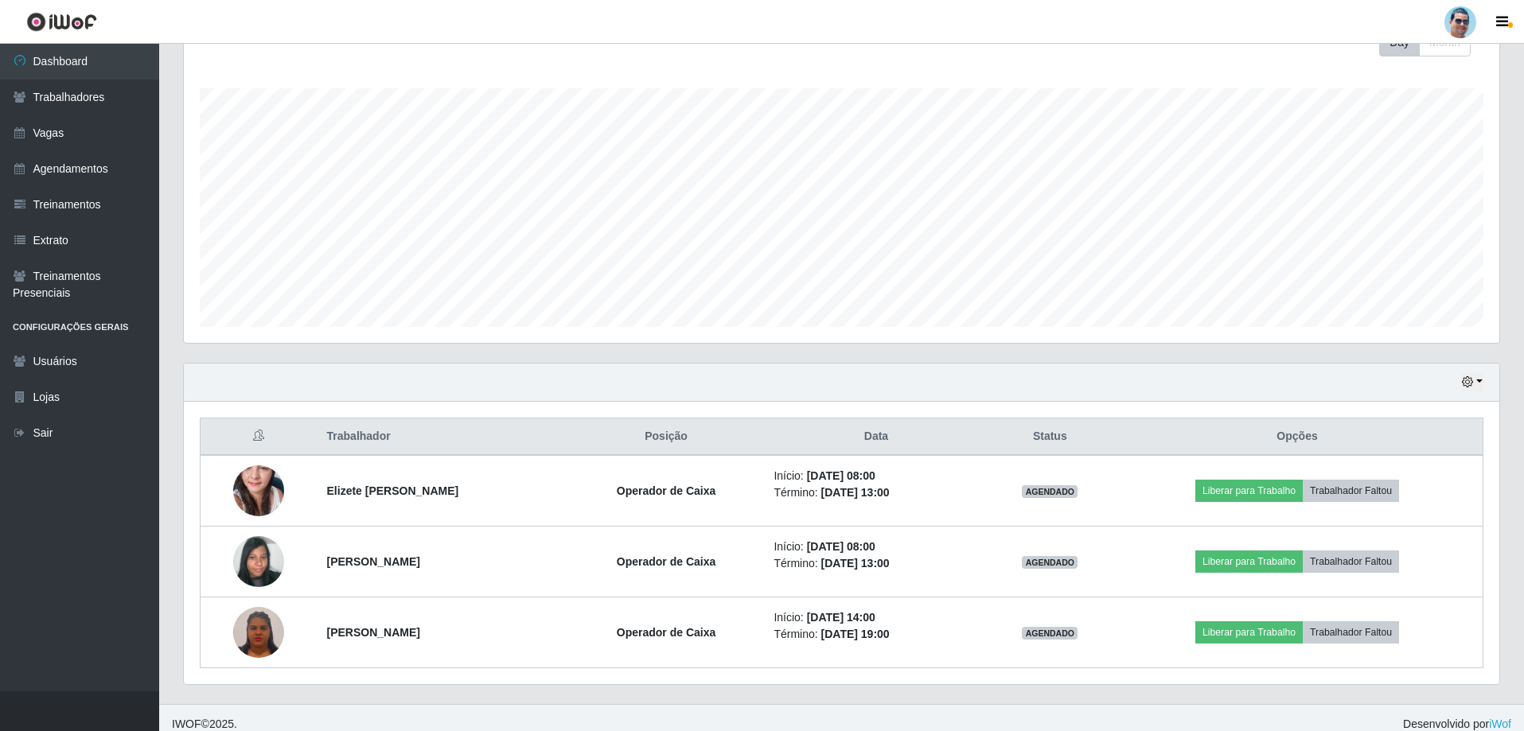
scroll to position [255, 0]
